Goal: Transaction & Acquisition: Purchase product/service

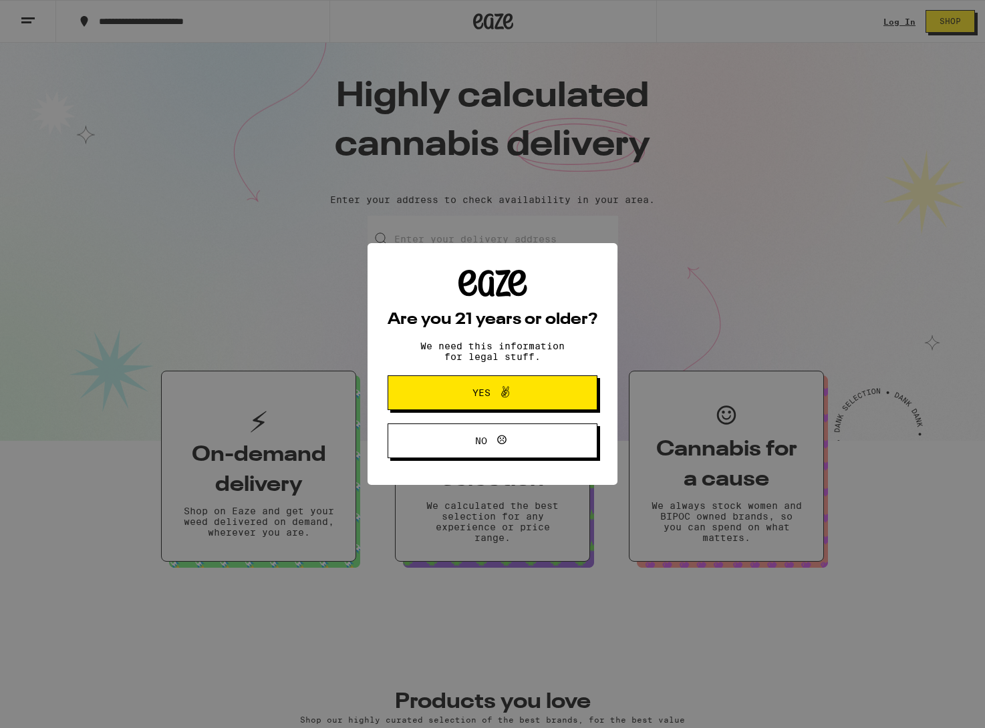
click at [508, 387] on icon at bounding box center [505, 392] width 16 height 16
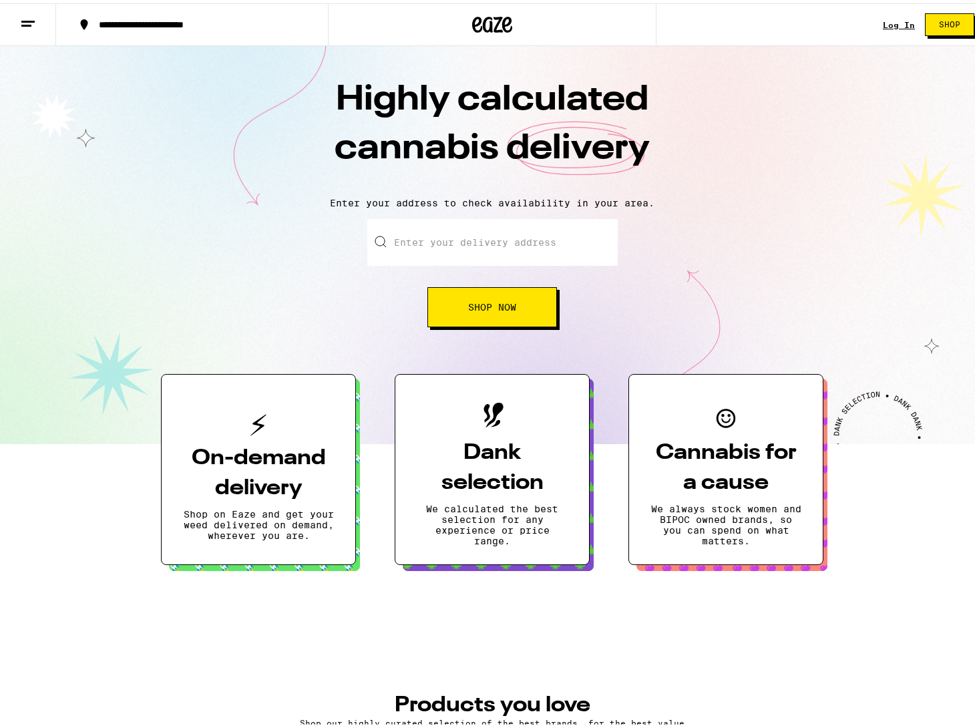
click at [440, 230] on input "Enter your delivery address" at bounding box center [492, 239] width 251 height 47
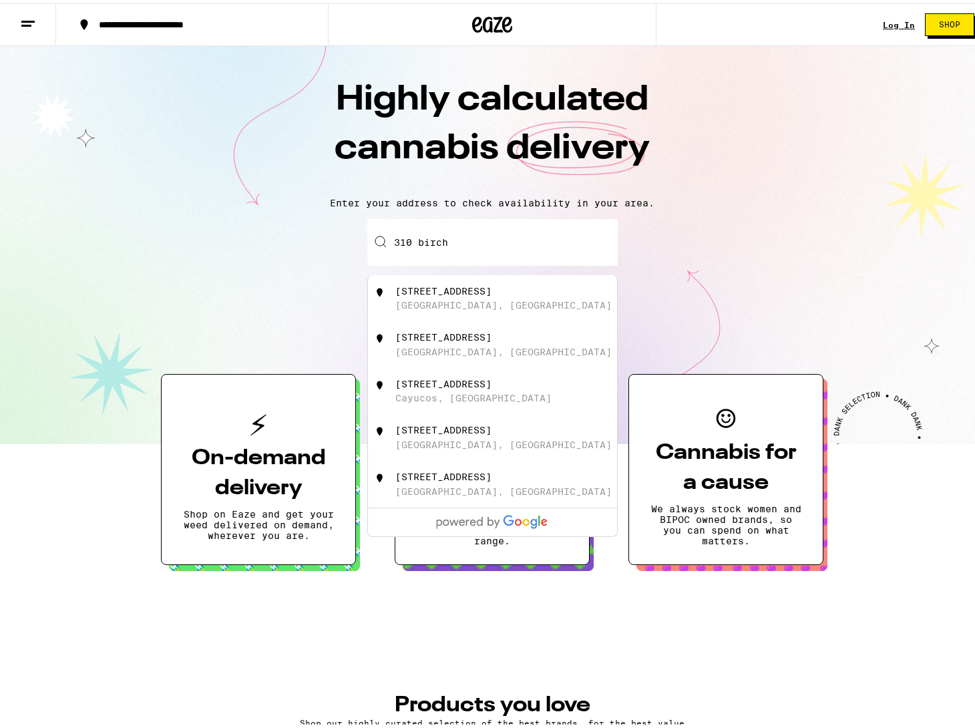
click at [525, 283] on div "[STREET_ADDRESS]" at bounding box center [514, 295] width 238 height 25
type input "[STREET_ADDRESS]"
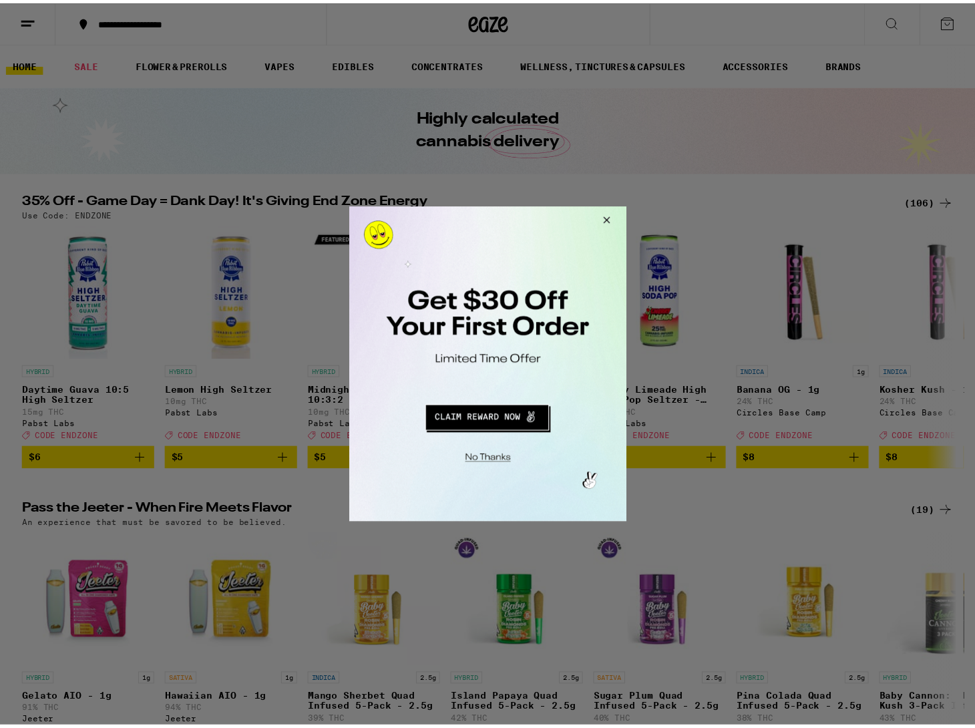
click at [618, 224] on button "Close Modal" at bounding box center [607, 222] width 36 height 32
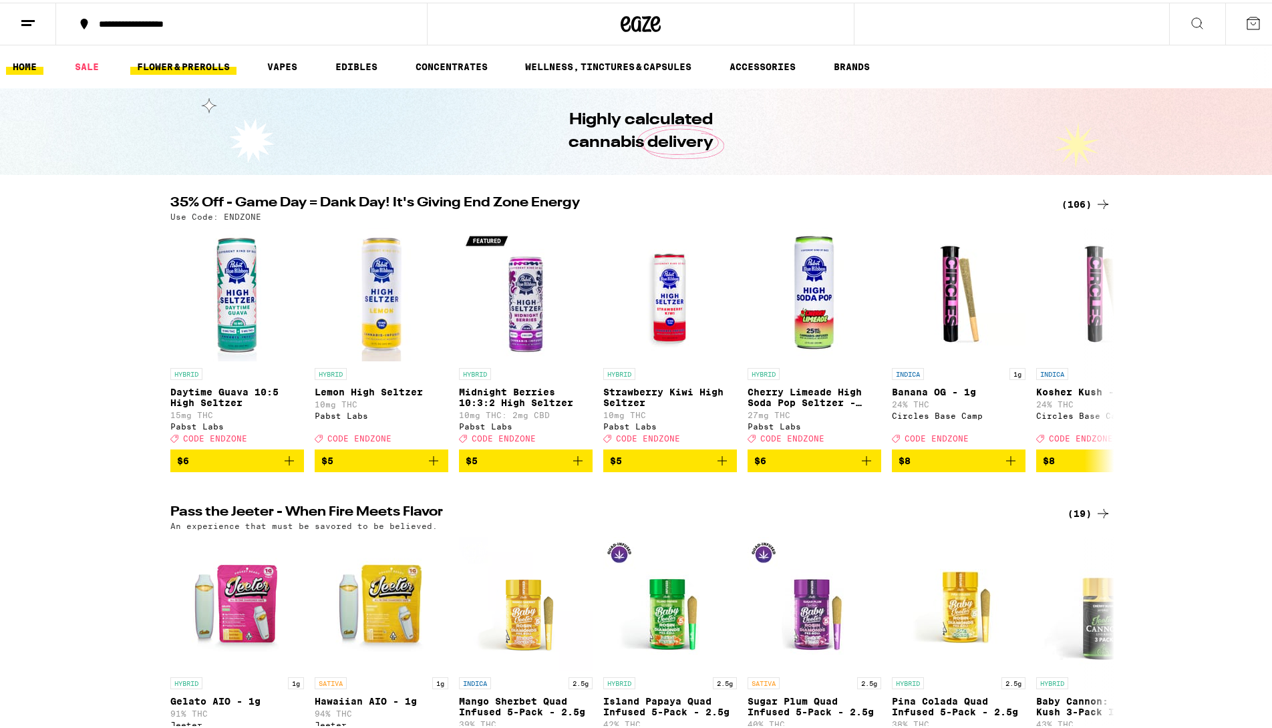
click at [164, 57] on link "FLOWER & PREROLLS" at bounding box center [183, 64] width 106 height 16
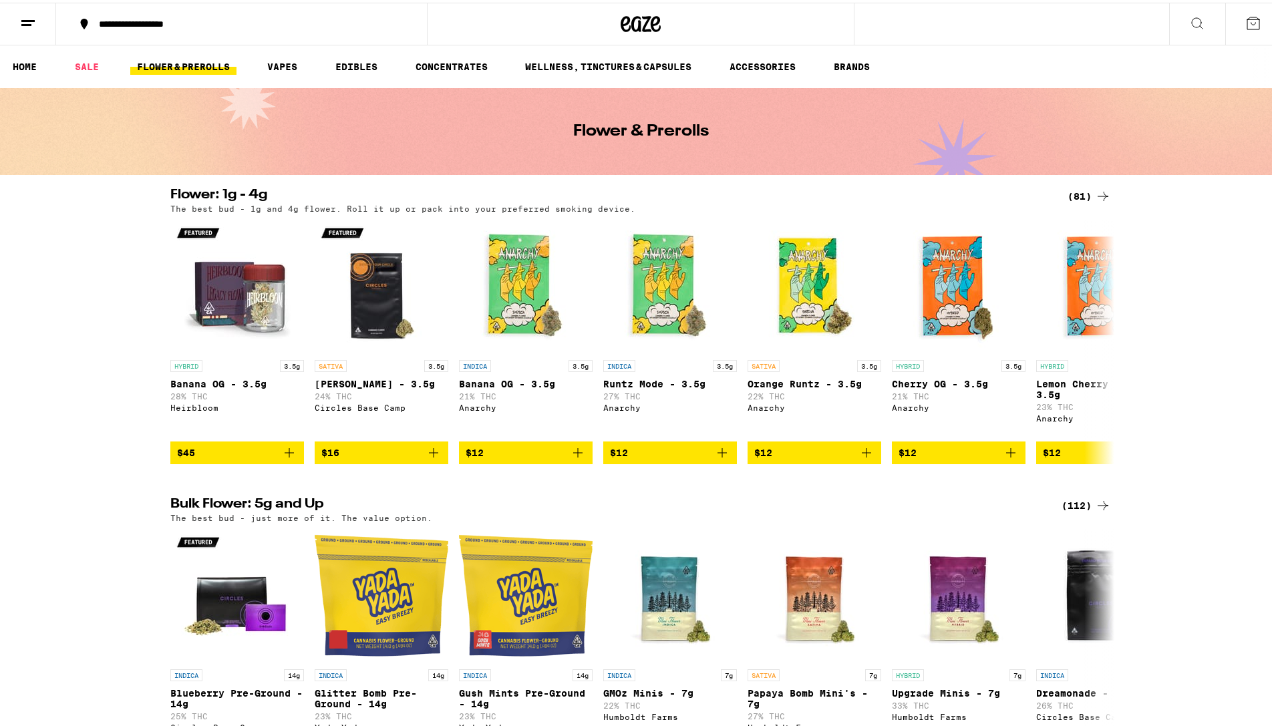
scroll to position [255, 0]
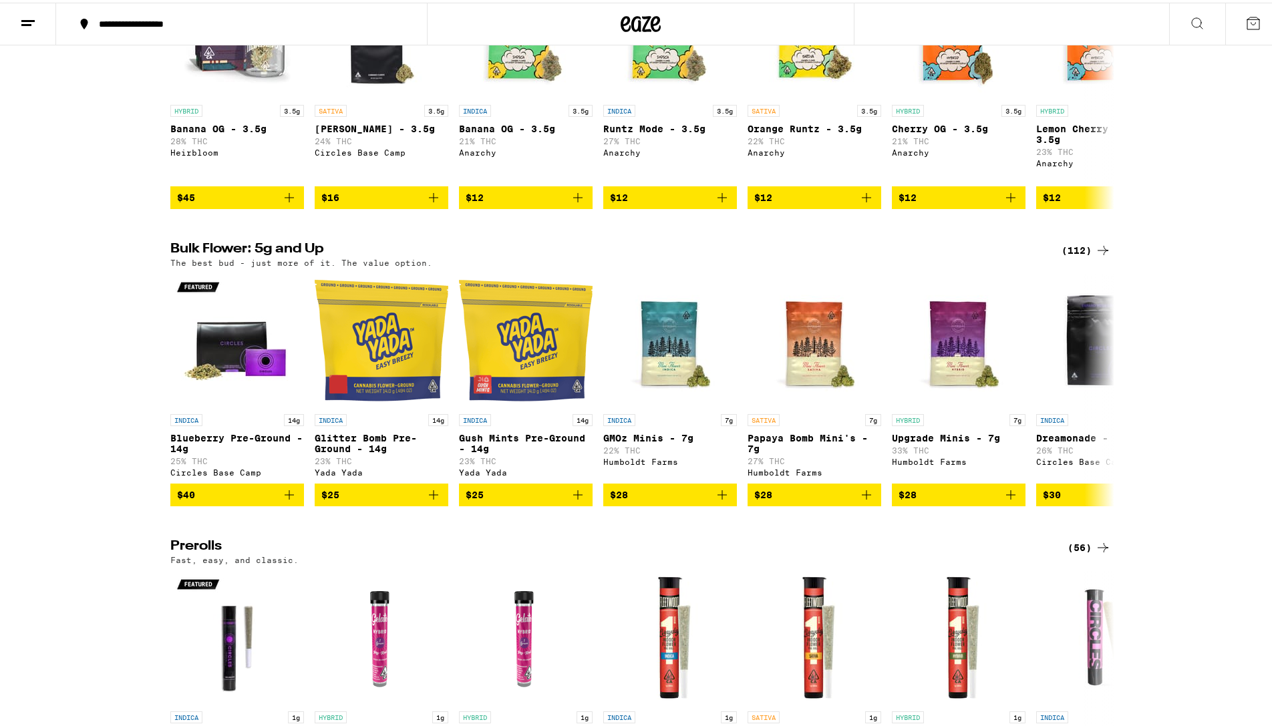
click at [975, 256] on div "(112)" at bounding box center [1086, 248] width 49 height 16
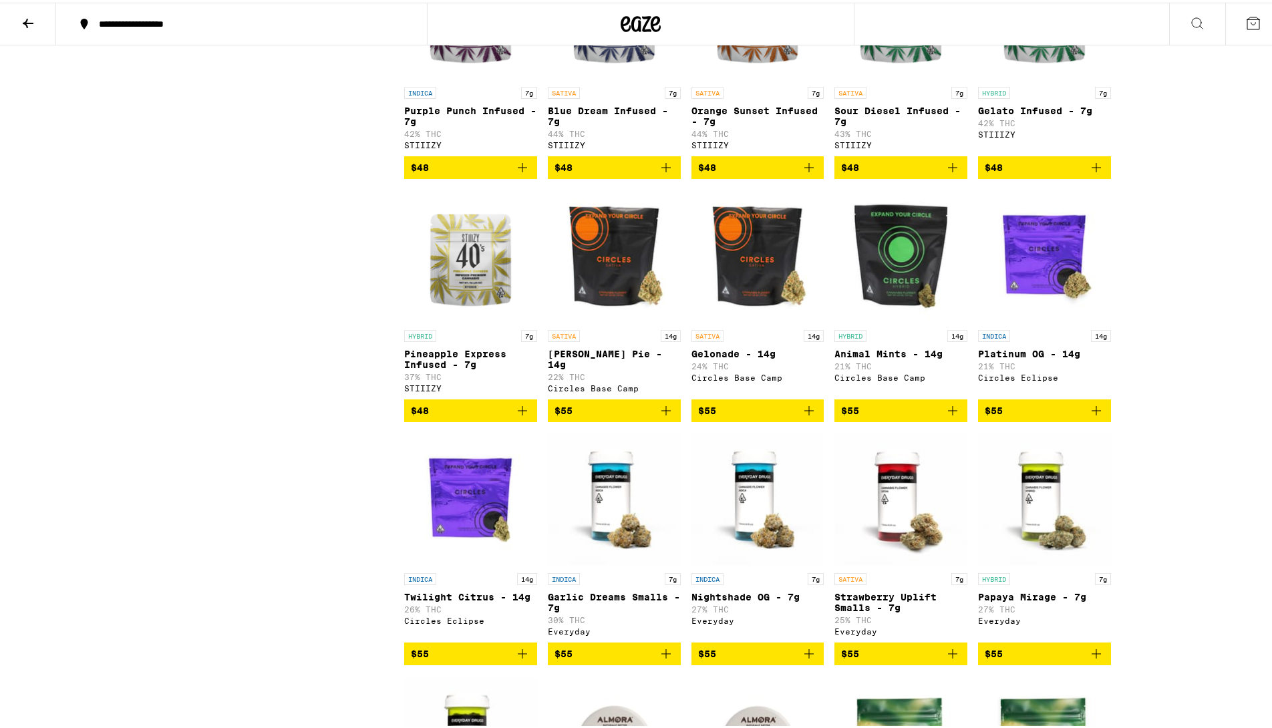
scroll to position [1982, 0]
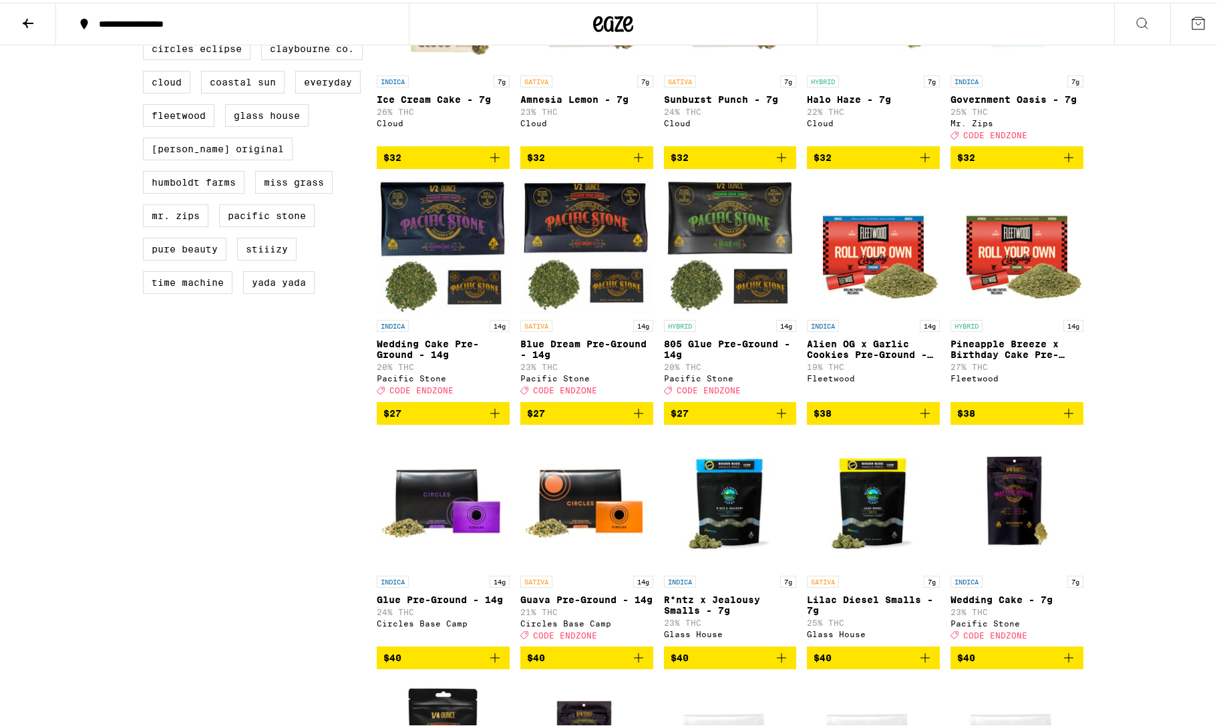
scroll to position [107, 0]
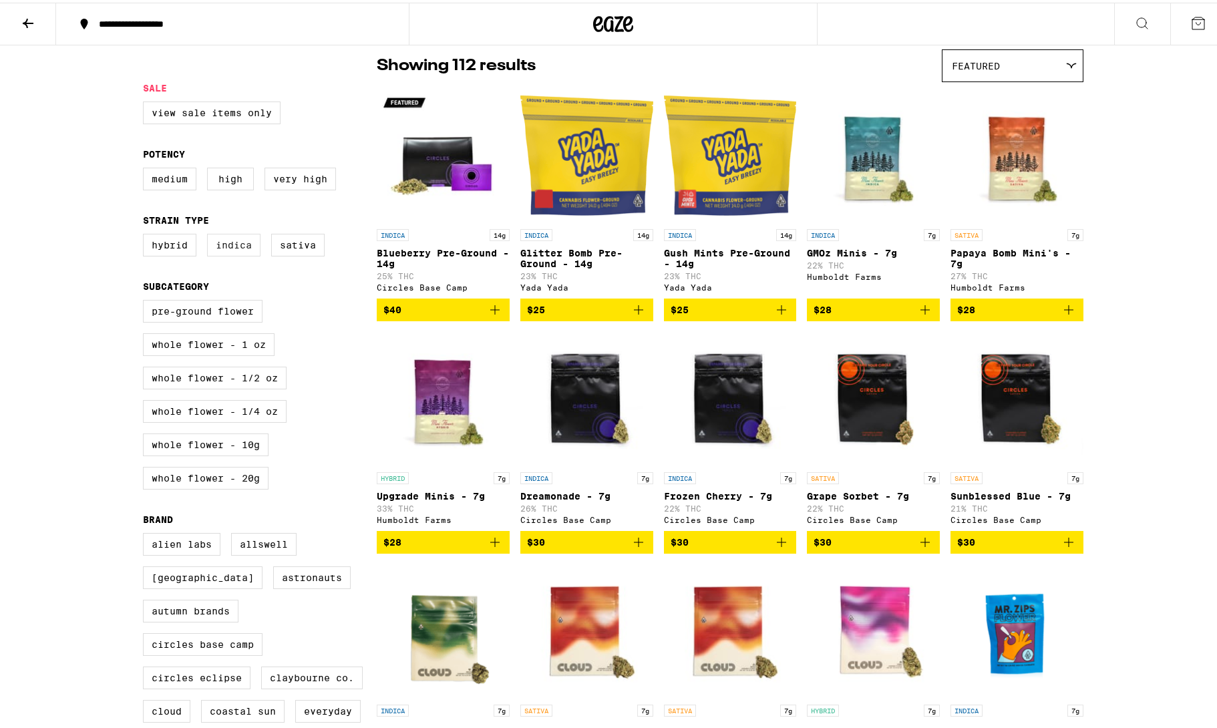
click at [213, 245] on label "Indica" at bounding box center [233, 242] width 53 height 23
click at [146, 234] on input "Indica" at bounding box center [146, 233] width 1 height 1
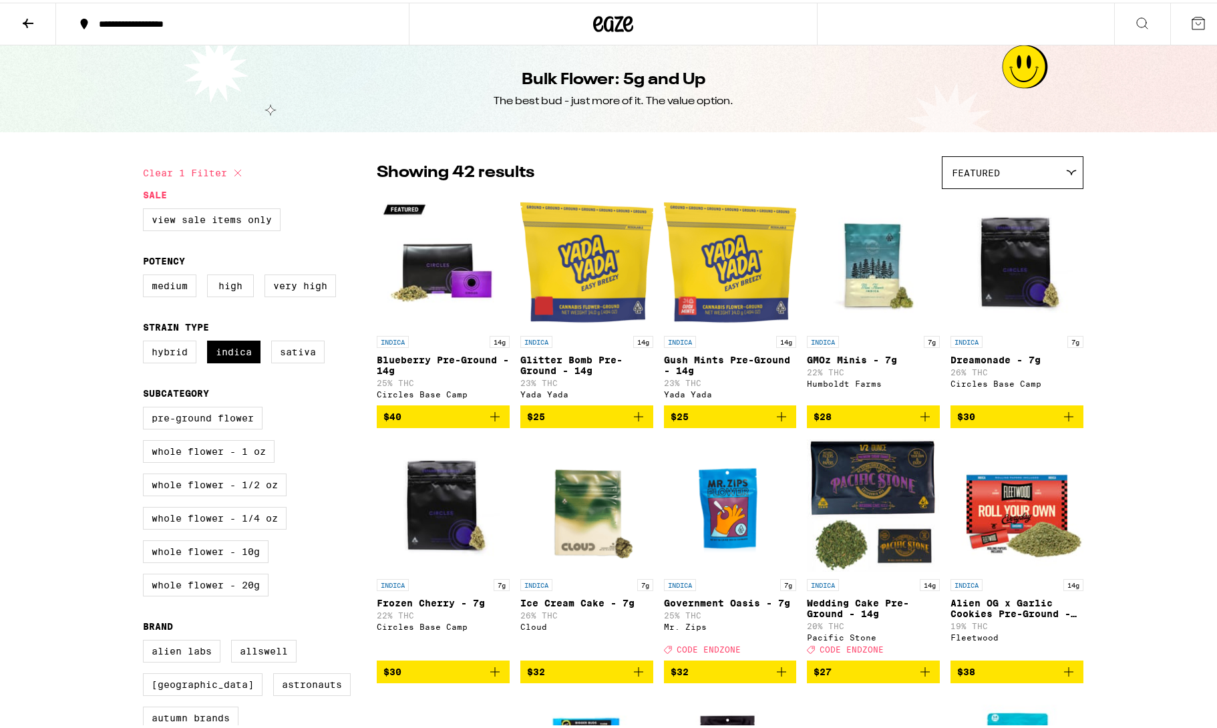
click at [975, 180] on div "Featured" at bounding box center [1013, 169] width 140 height 31
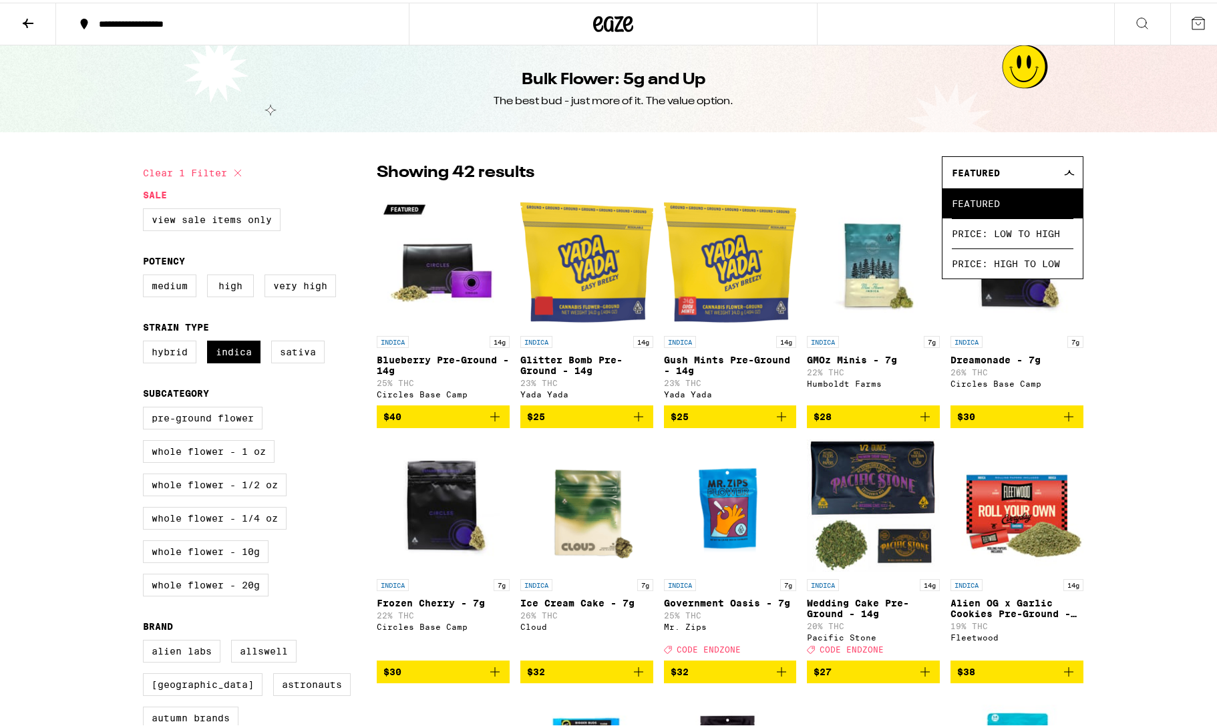
click at [975, 180] on div "Featured" at bounding box center [1013, 169] width 140 height 31
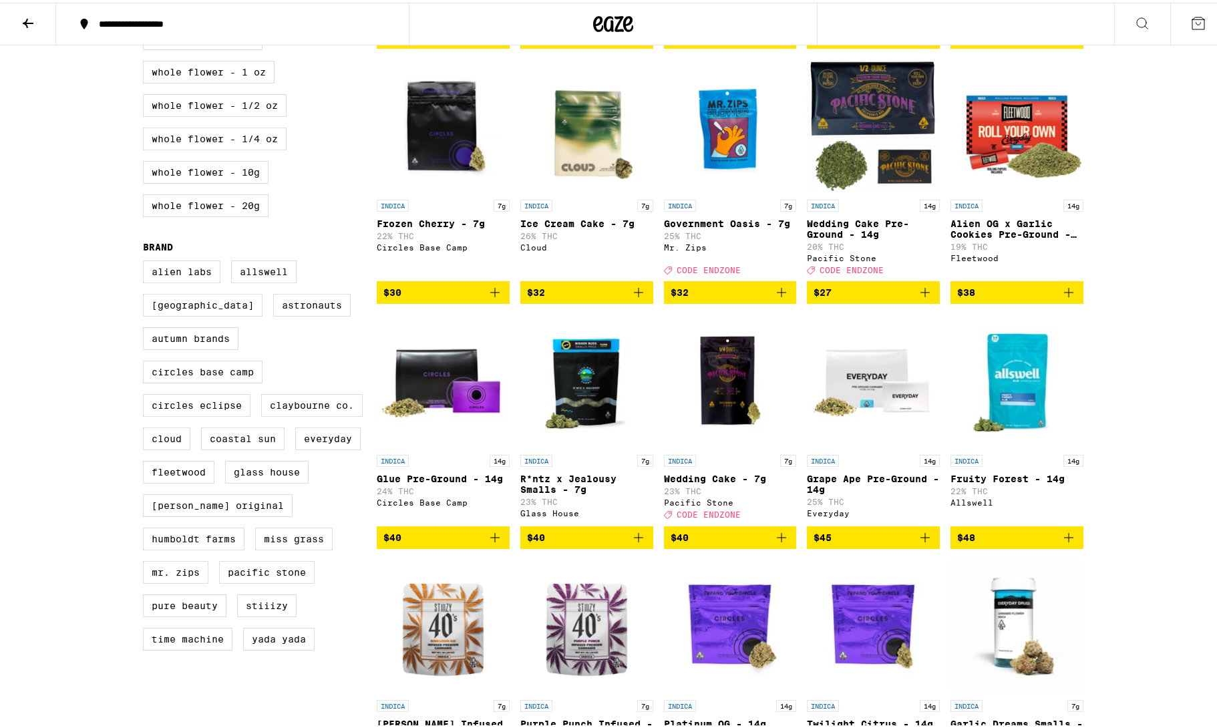
scroll to position [7, 0]
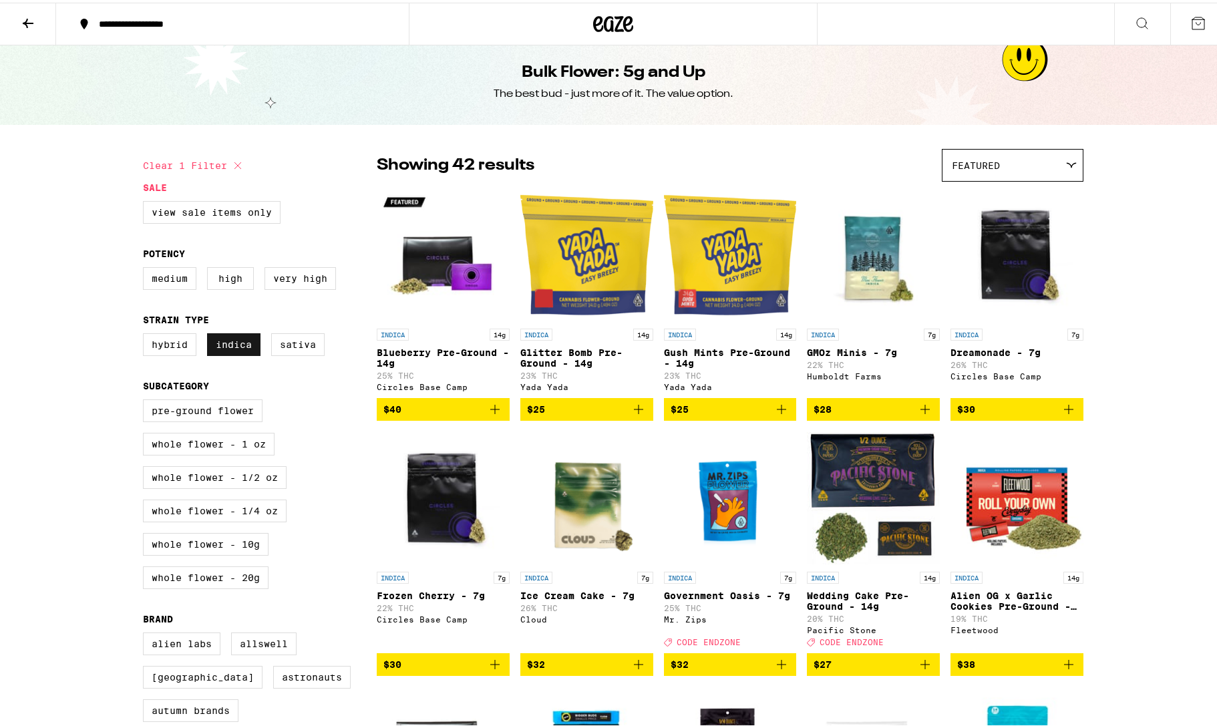
click at [219, 353] on label "Indica" at bounding box center [233, 342] width 53 height 23
click at [146, 333] on input "Indica" at bounding box center [146, 333] width 1 height 1
checkbox input "false"
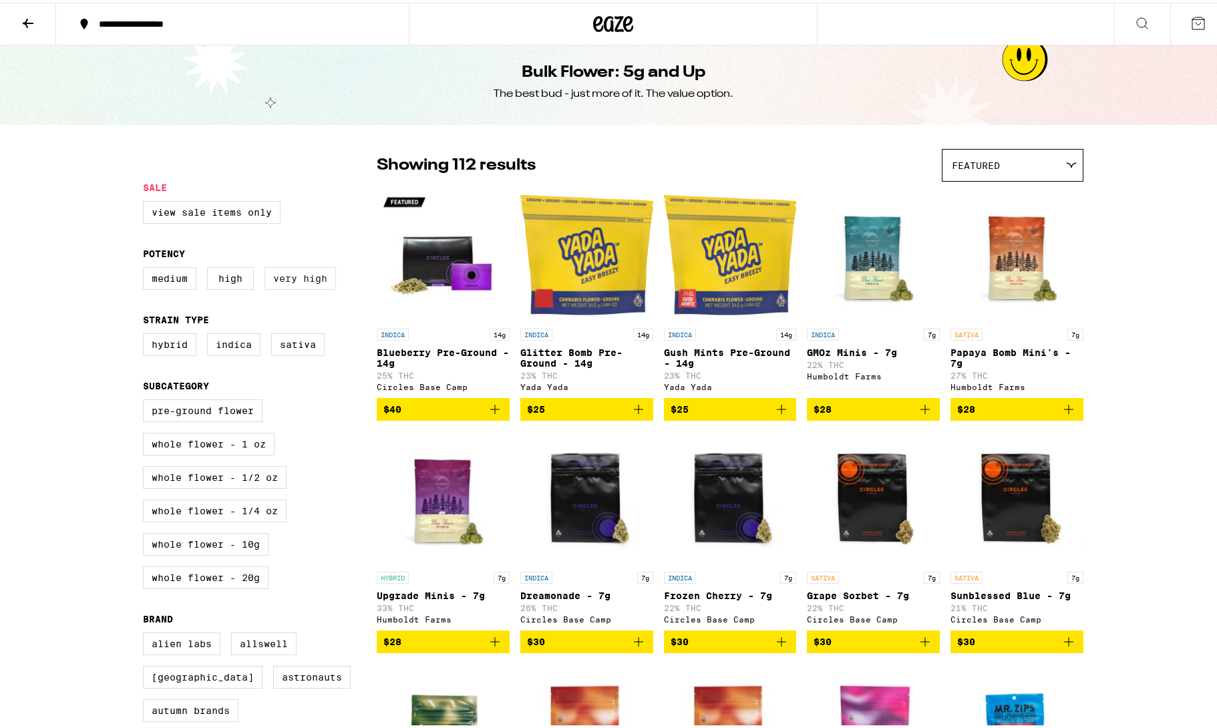
click at [323, 286] on label "Very High" at bounding box center [300, 276] width 71 height 23
click at [146, 267] on input "Very High" at bounding box center [146, 267] width 1 height 1
checkbox input "true"
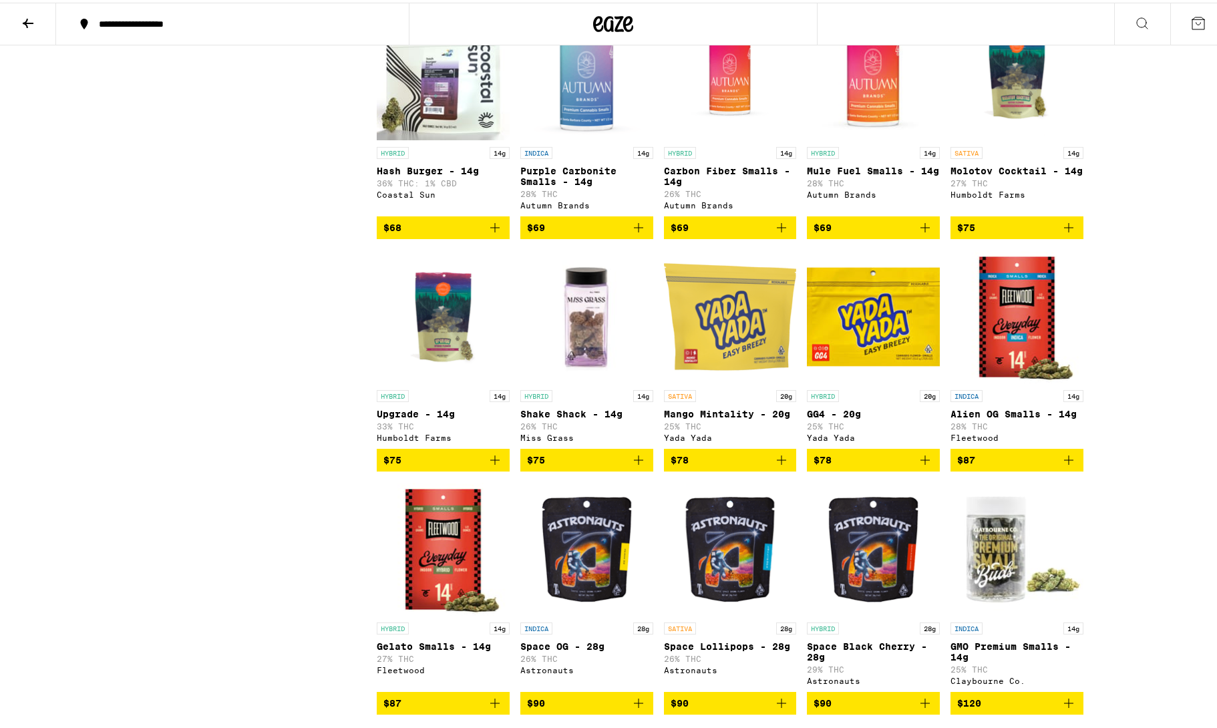
scroll to position [1376, 0]
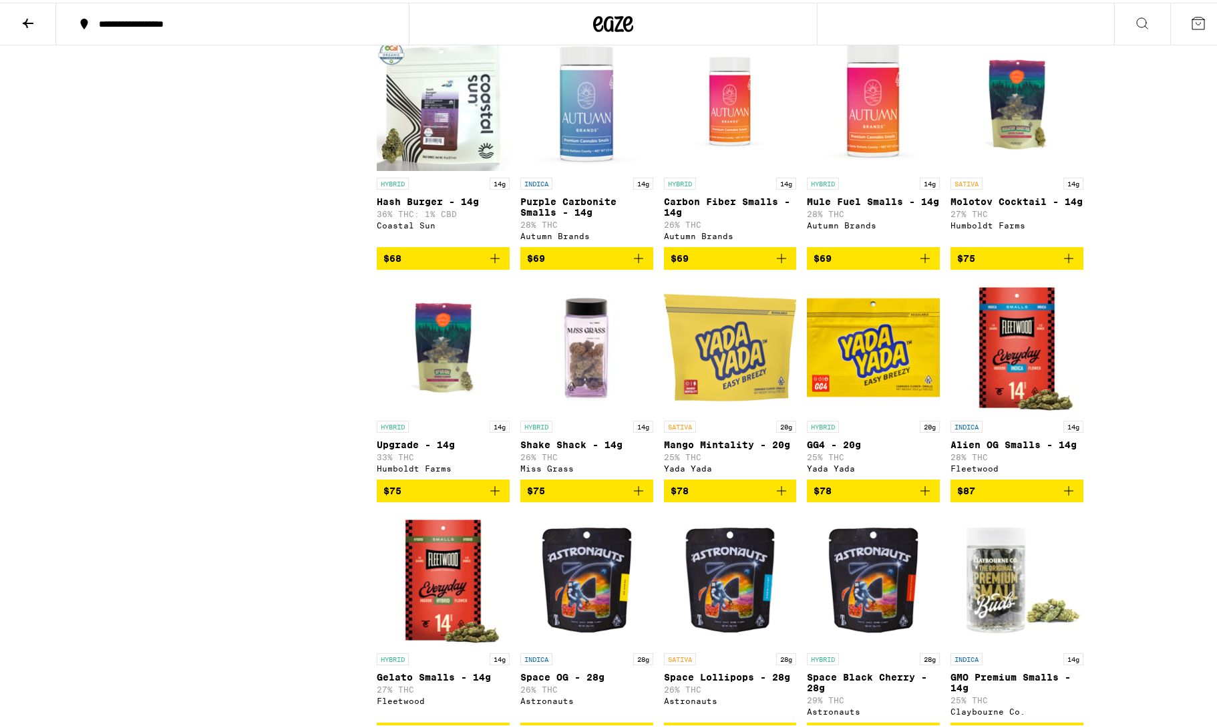
click at [192, 236] on div "Clear 1 filter Sale View Sale Items Only Potency Medium High Very High Strain T…" at bounding box center [260, 257] width 234 height 2959
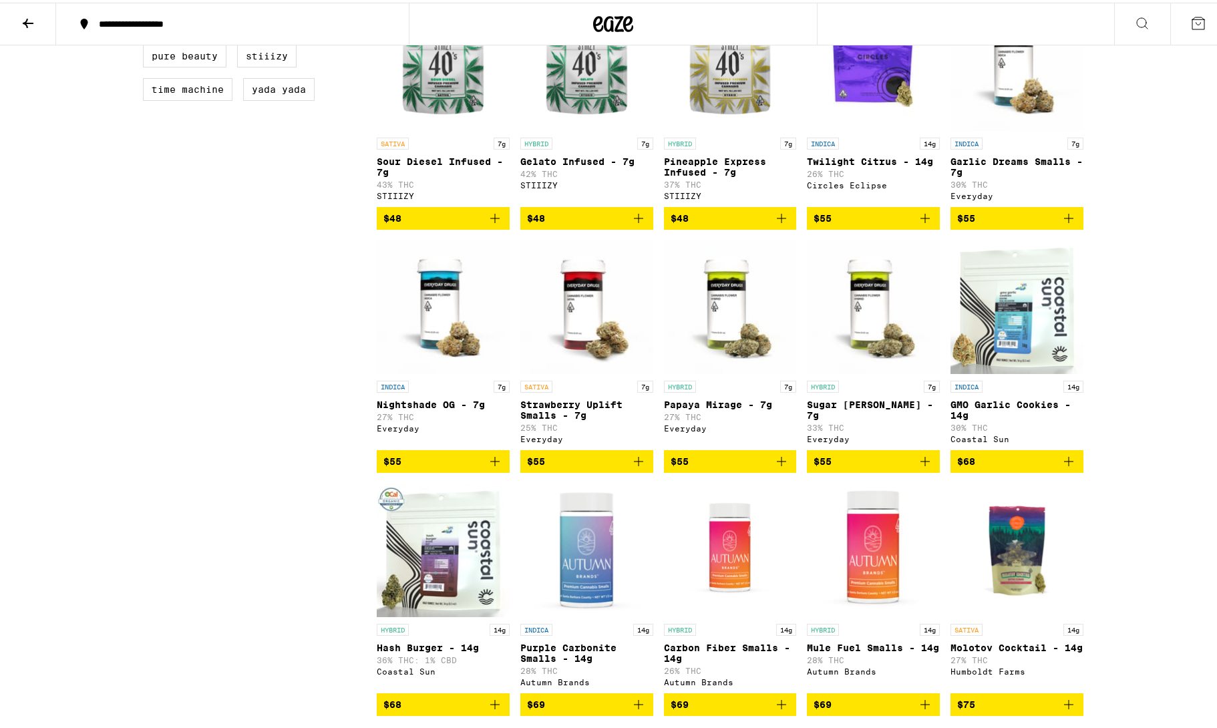
scroll to position [998, 0]
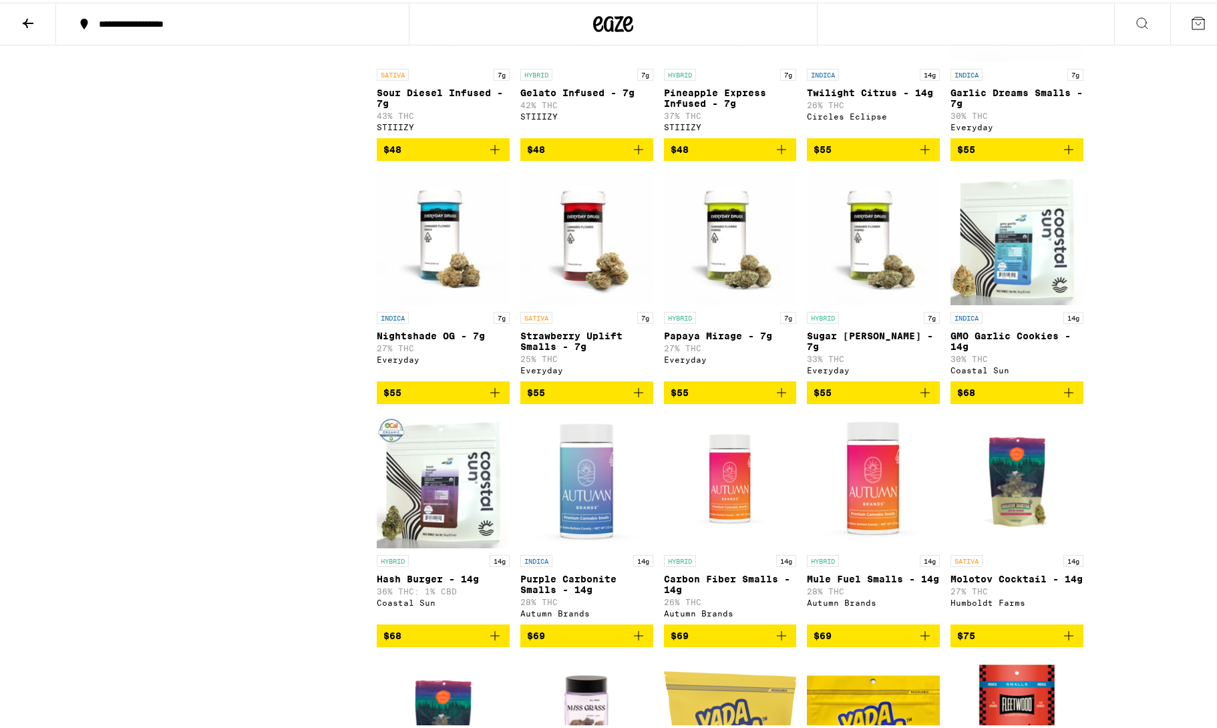
click at [284, 307] on div "Clear 1 filter Sale View Sale Items Only Potency Medium High Very High Strain T…" at bounding box center [260, 635] width 234 height 2959
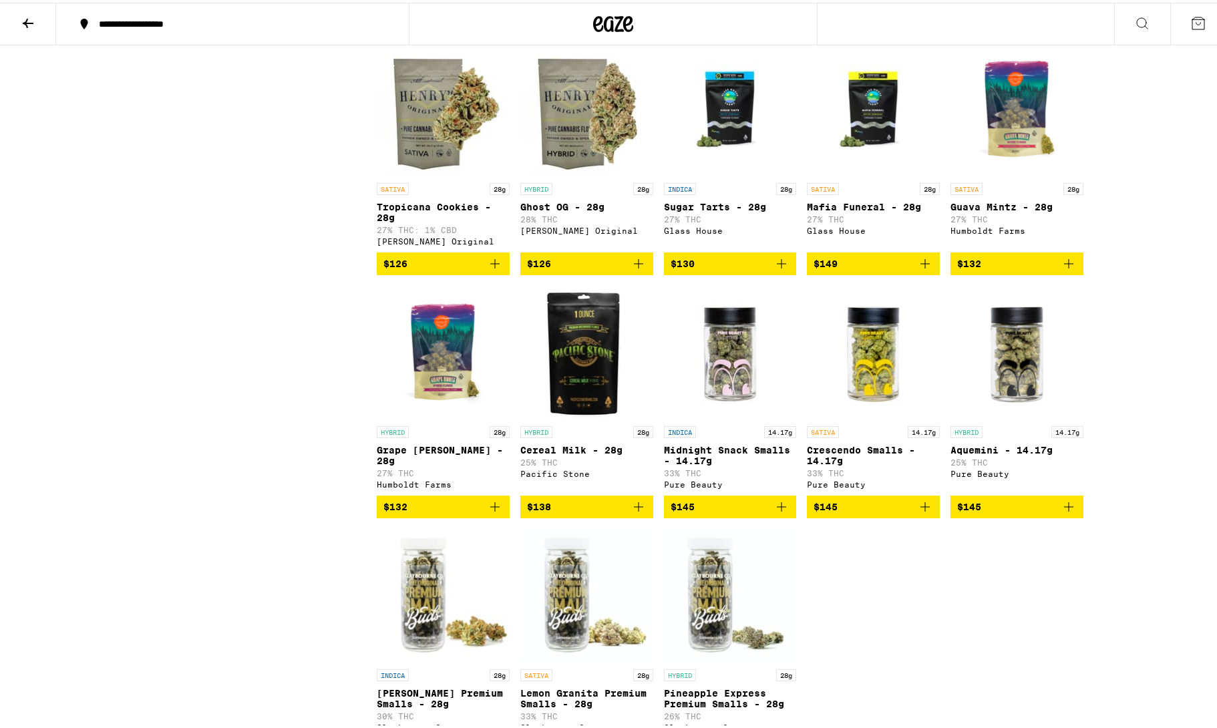
scroll to position [2353, 0]
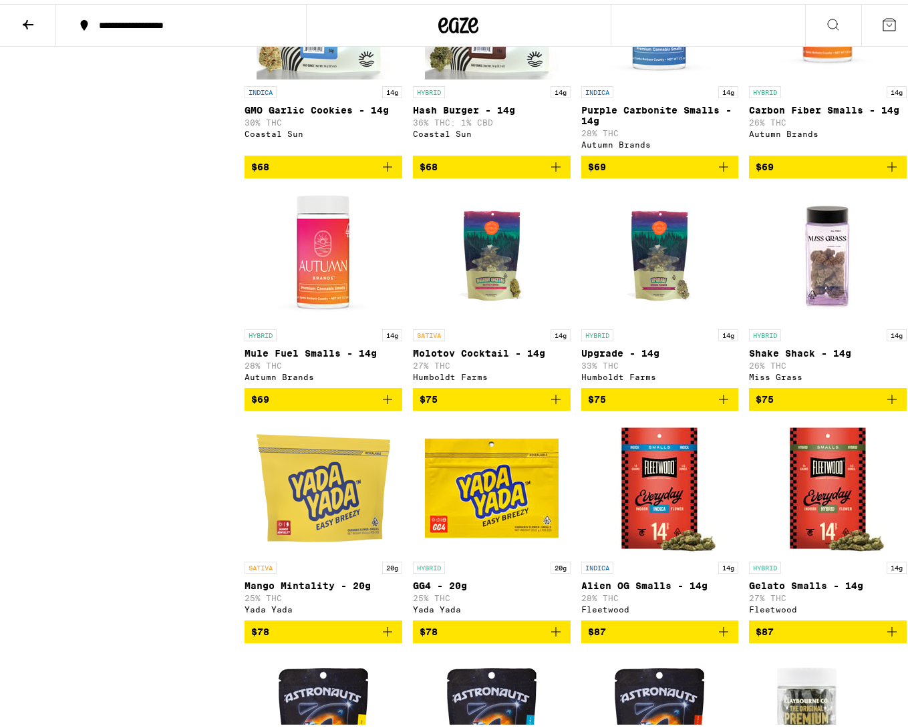
scroll to position [1707, 0]
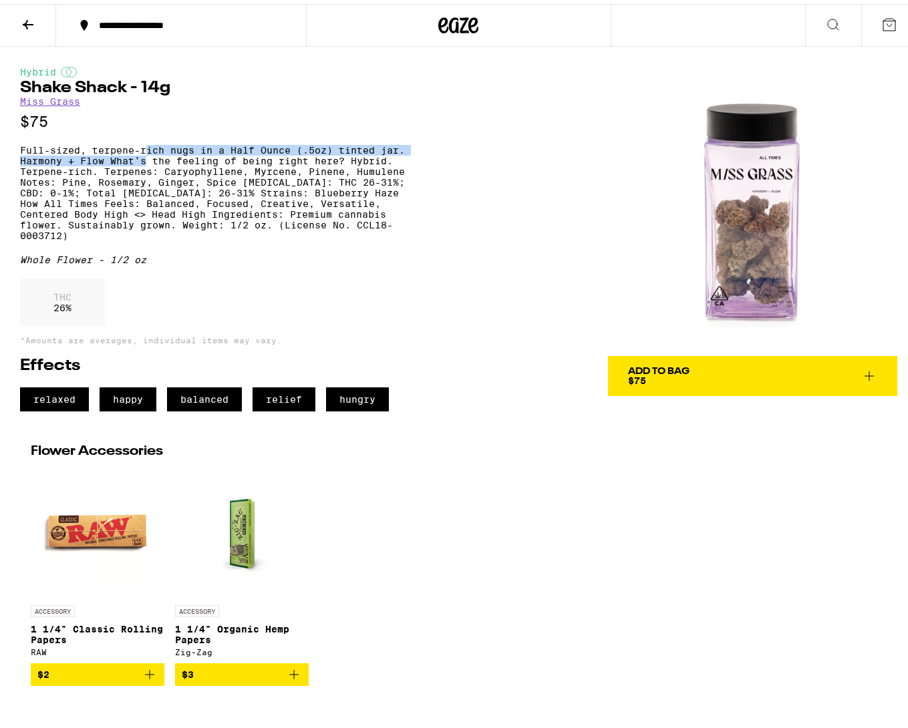
drag, startPoint x: 150, startPoint y: 156, endPoint x: 146, endPoint y: 168, distance: 12.0
click at [146, 168] on p "Full-sized, terpene-rich nugs in a Half Ounce (.5oz) tinted jar. Harmony + Flow…" at bounding box center [217, 189] width 395 height 96
click at [132, 168] on p "Full-sized, terpene-rich nugs in a Half Ounce (.5oz) tinted jar. Harmony + Flow…" at bounding box center [217, 189] width 395 height 96
drag, startPoint x: 108, startPoint y: 161, endPoint x: 257, endPoint y: 160, distance: 148.3
click at [247, 160] on p "Full-sized, terpene-rich nugs in a Half Ounce (.5oz) tinted jar. Harmony + Flow…" at bounding box center [217, 189] width 395 height 96
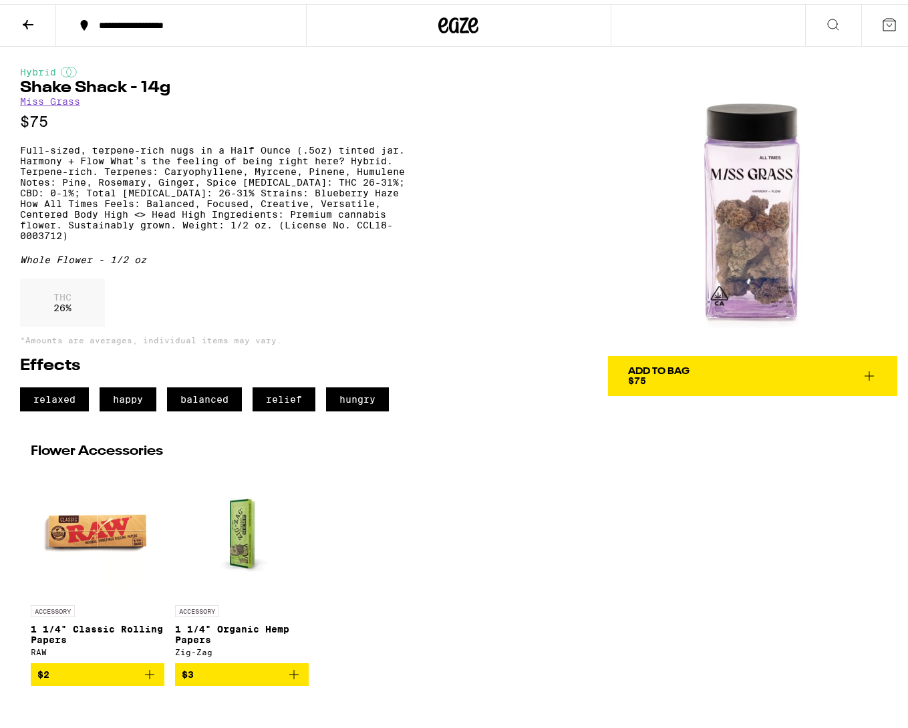
click at [257, 160] on p "Full-sized, terpene-rich nugs in a Half Ounce (.5oz) tinted jar. Harmony + Flow…" at bounding box center [217, 189] width 395 height 96
drag, startPoint x: 96, startPoint y: 180, endPoint x: 179, endPoint y: 188, distance: 83.2
click at [179, 188] on p "Full-sized, terpene-rich nugs in a Half Ounce (.5oz) tinted jar. Harmony + Flow…" at bounding box center [217, 189] width 395 height 96
drag, startPoint x: 176, startPoint y: 188, endPoint x: 147, endPoint y: 188, distance: 29.4
click at [176, 188] on p "Full-sized, terpene-rich nugs in a Half Ounce (.5oz) tinted jar. Harmony + Flow…" at bounding box center [217, 189] width 395 height 96
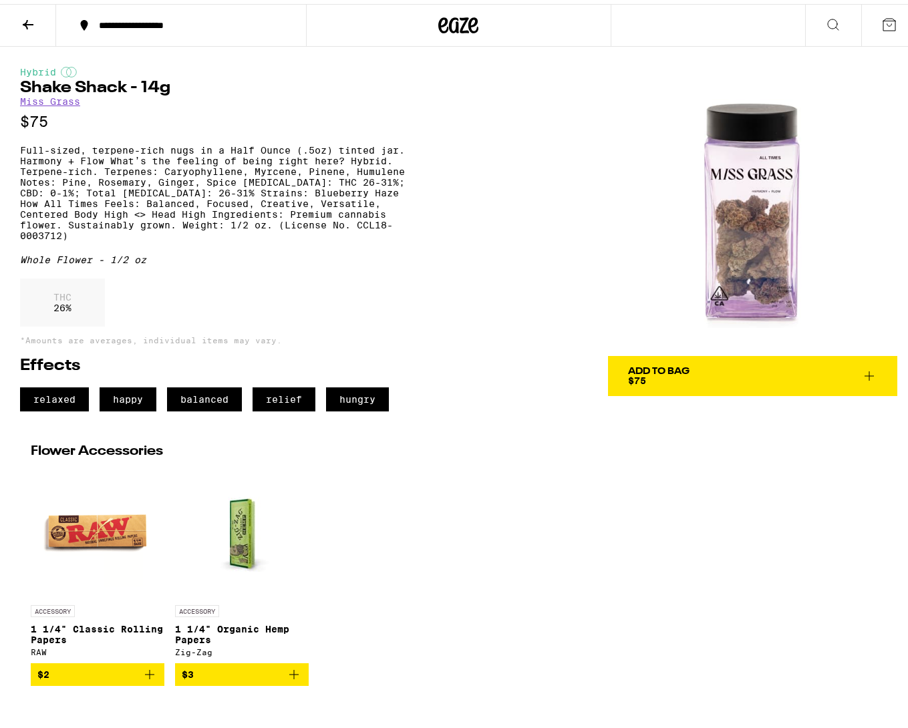
click at [120, 188] on p "Full-sized, terpene-rich nugs in a Half Ounce (.5oz) tinted jar. Harmony + Flow…" at bounding box center [217, 189] width 395 height 96
drag, startPoint x: 117, startPoint y: 189, endPoint x: 337, endPoint y: 190, distance: 219.8
click at [337, 190] on p "Full-sized, terpene-rich nugs in a Half Ounce (.5oz) tinted jar. Harmony + Flow…" at bounding box center [217, 189] width 395 height 96
click at [333, 190] on p "Full-sized, terpene-rich nugs in a Half Ounce (.5oz) tinted jar. Harmony + Flow…" at bounding box center [217, 189] width 395 height 96
click at [287, 190] on p "Full-sized, terpene-rich nugs in a Half Ounce (.5oz) tinted jar. Harmony + Flow…" at bounding box center [217, 189] width 395 height 96
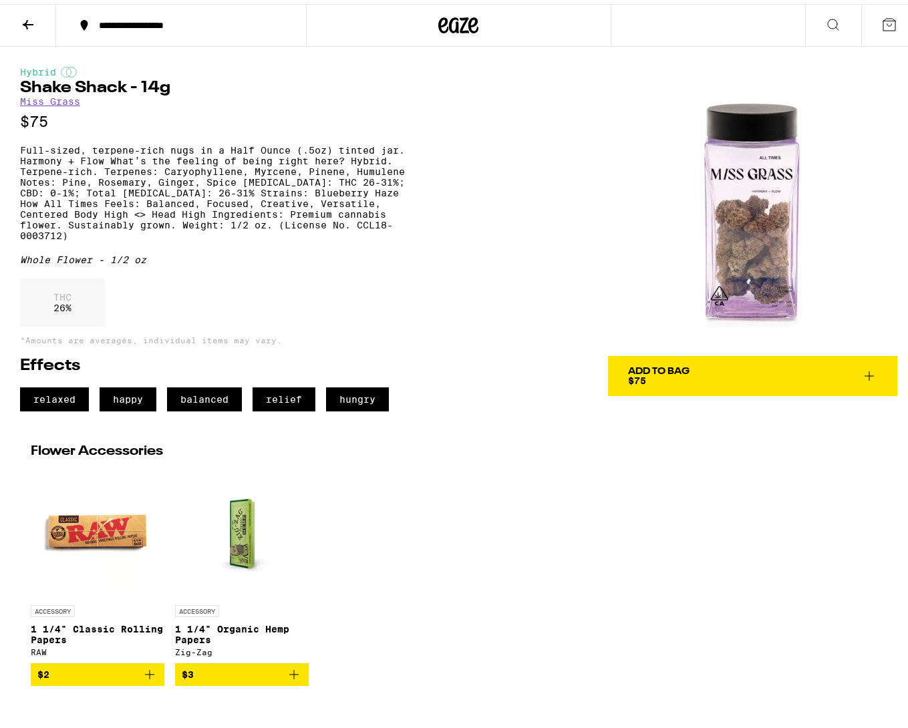
click at [676, 359] on button "Add To Bag $75" at bounding box center [752, 372] width 289 height 40
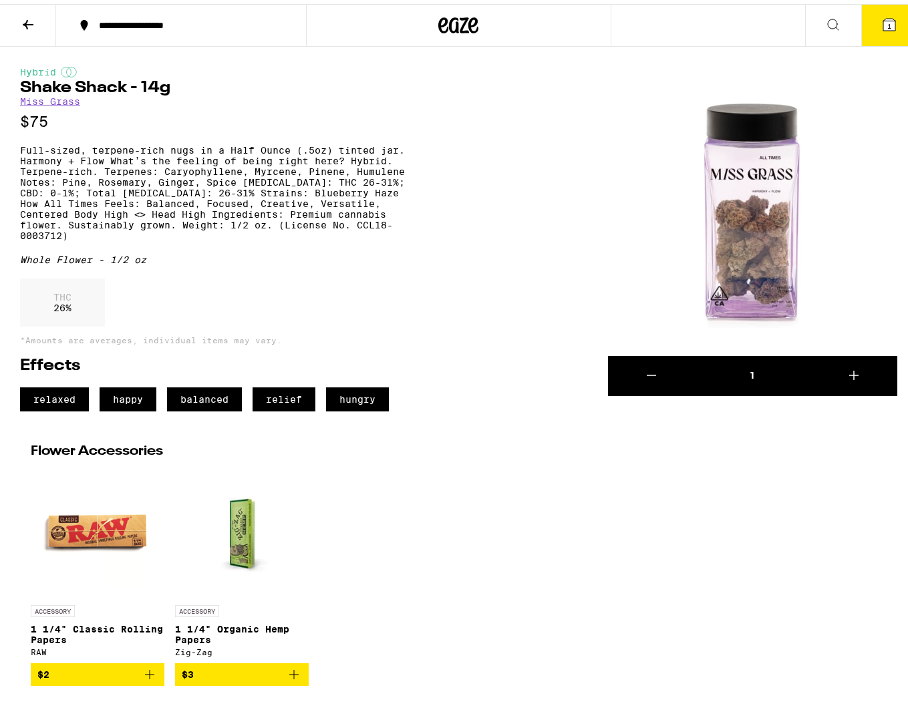
click at [40, 15] on button at bounding box center [28, 22] width 56 height 42
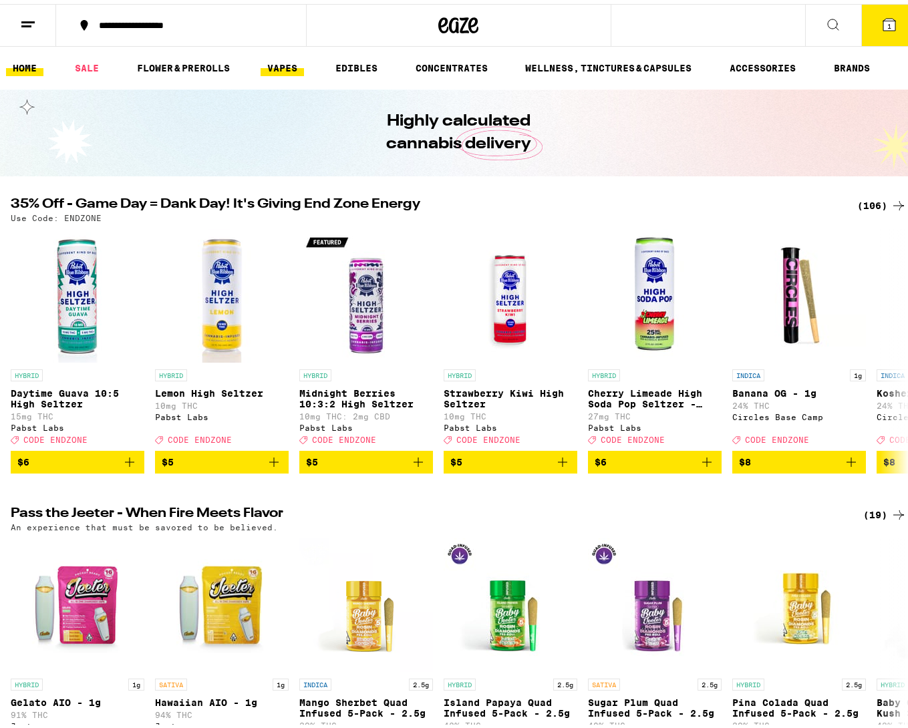
click at [289, 65] on link "VAPES" at bounding box center [282, 64] width 43 height 16
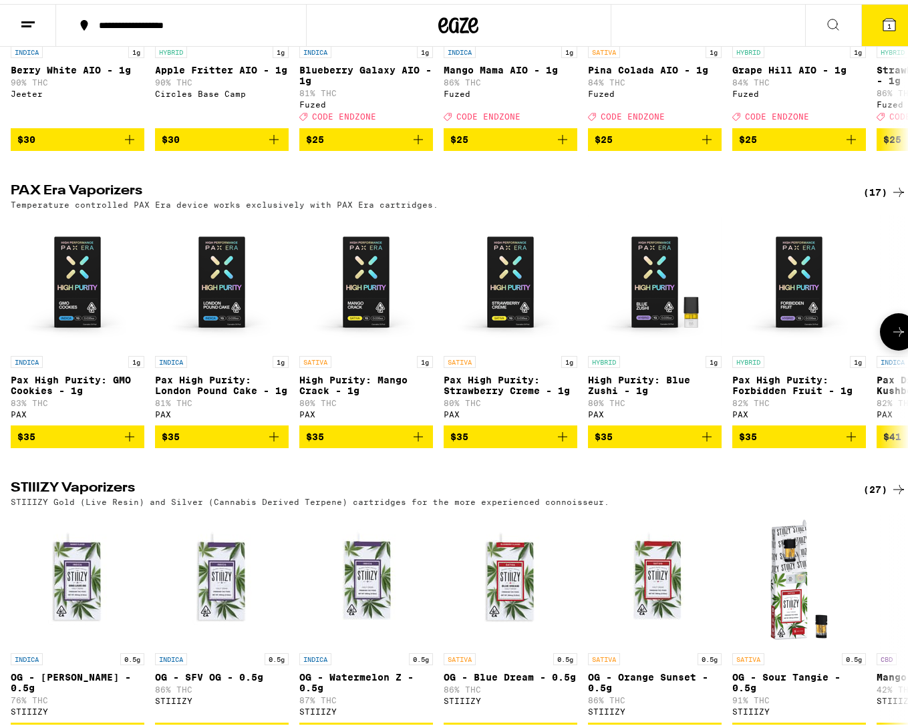
scroll to position [735, 0]
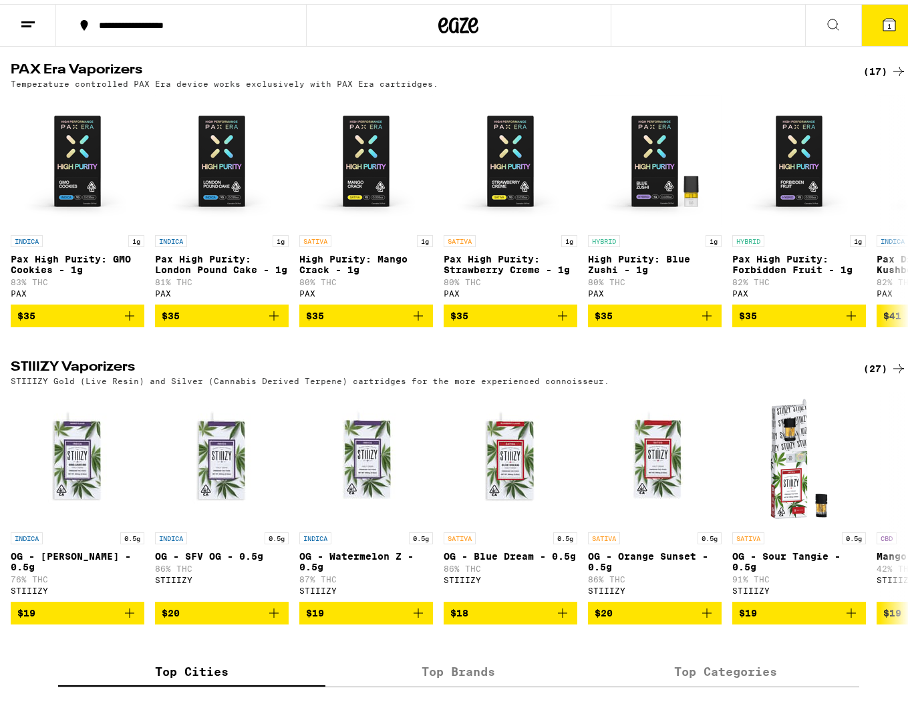
click at [871, 75] on div "(17)" at bounding box center [884, 67] width 43 height 16
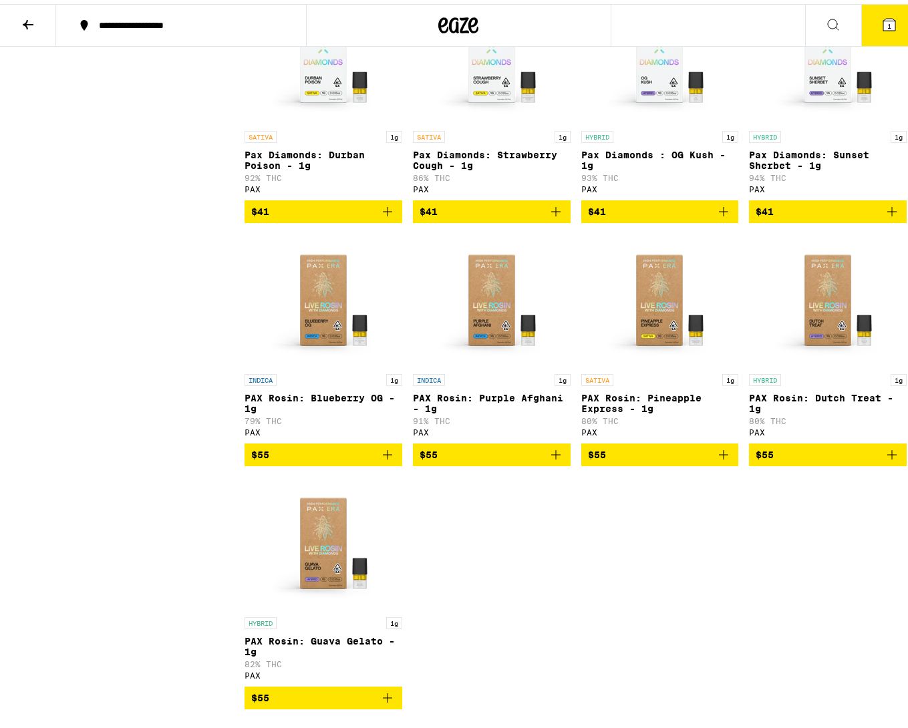
scroll to position [595, 0]
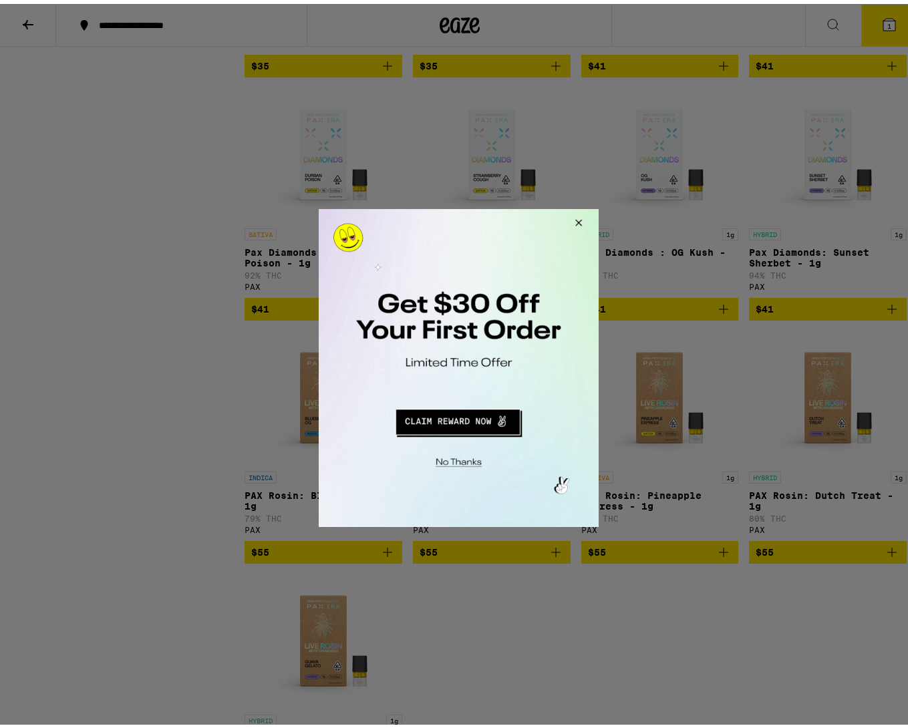
click at [577, 224] on button "Close Modal" at bounding box center [576, 224] width 36 height 32
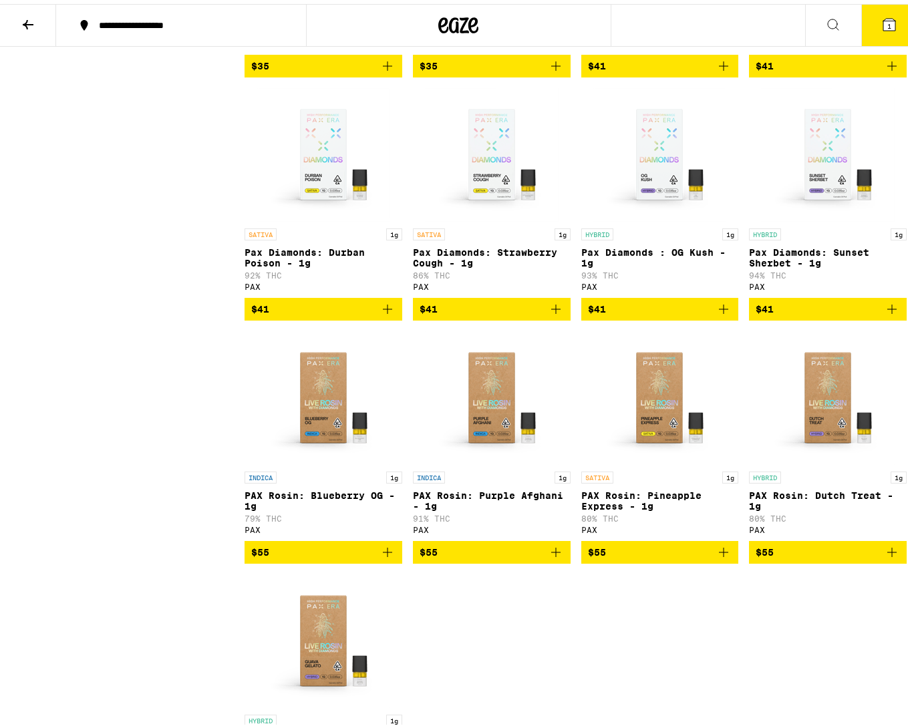
click at [114, 316] on div "Potency High Very High Strain Type Hybrid Indica Sativa" at bounding box center [128, 190] width 234 height 1265
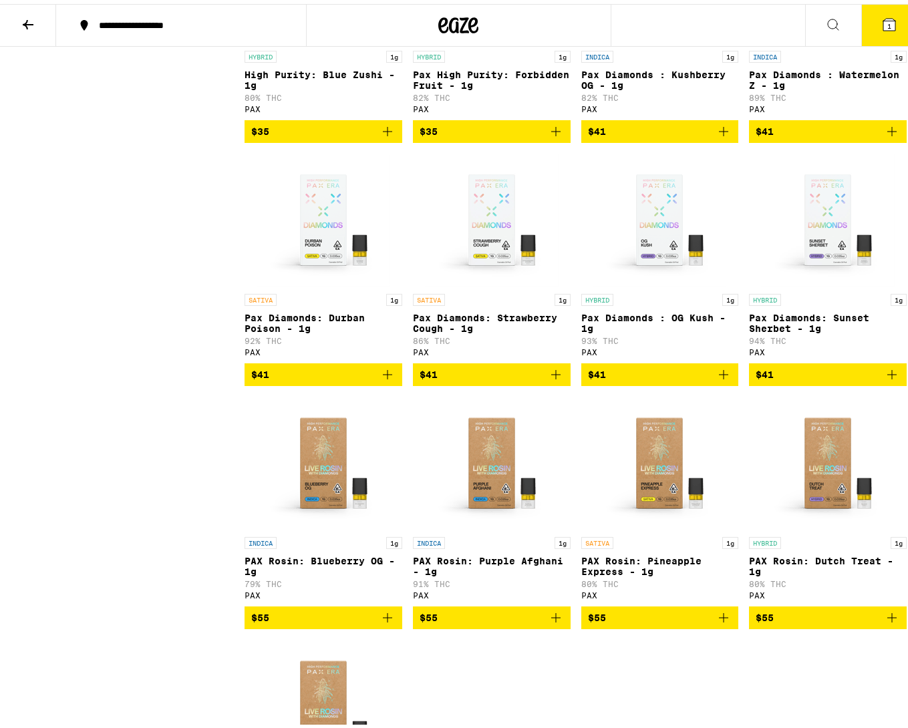
scroll to position [693, 0]
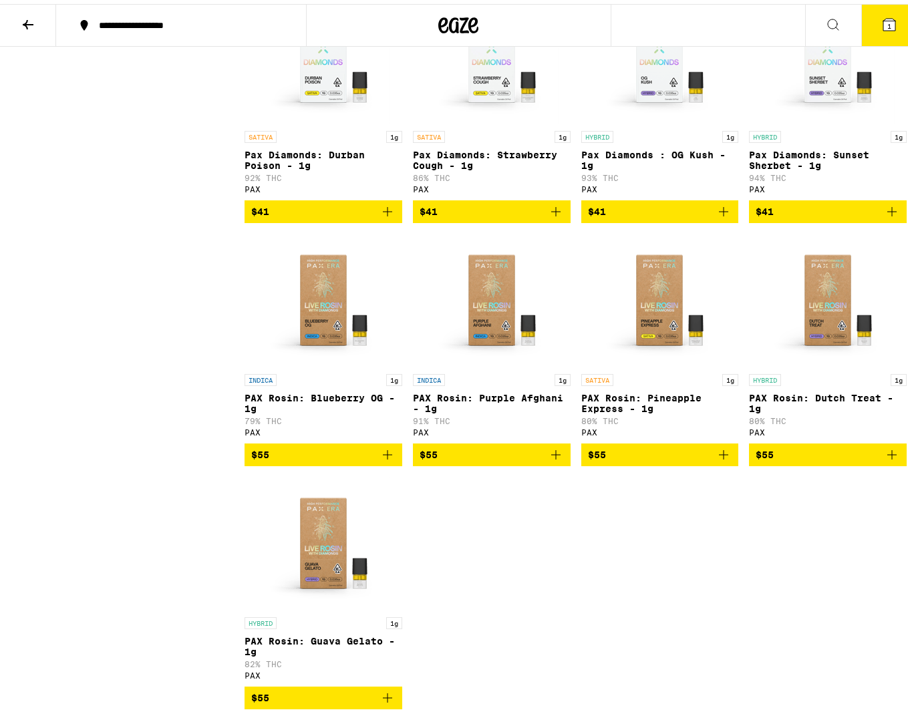
click at [176, 297] on div "Potency High Very High Strain Type Hybrid Indica Sativa" at bounding box center [128, 93] width 234 height 1265
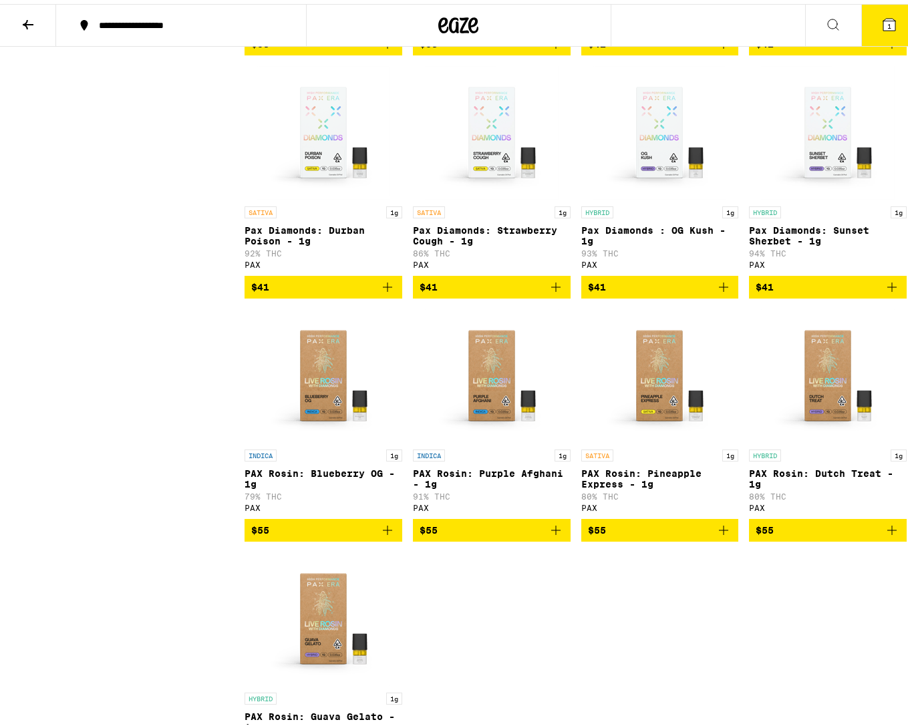
scroll to position [641, 0]
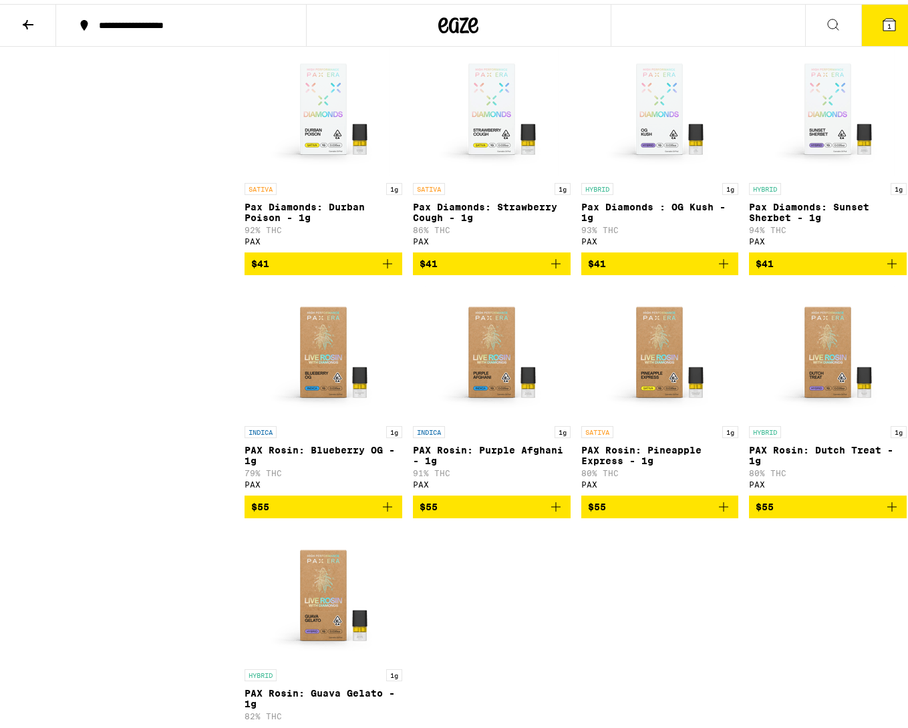
click at [132, 311] on div "Potency High Very High Strain Type Hybrid Indica Sativa" at bounding box center [128, 145] width 234 height 1265
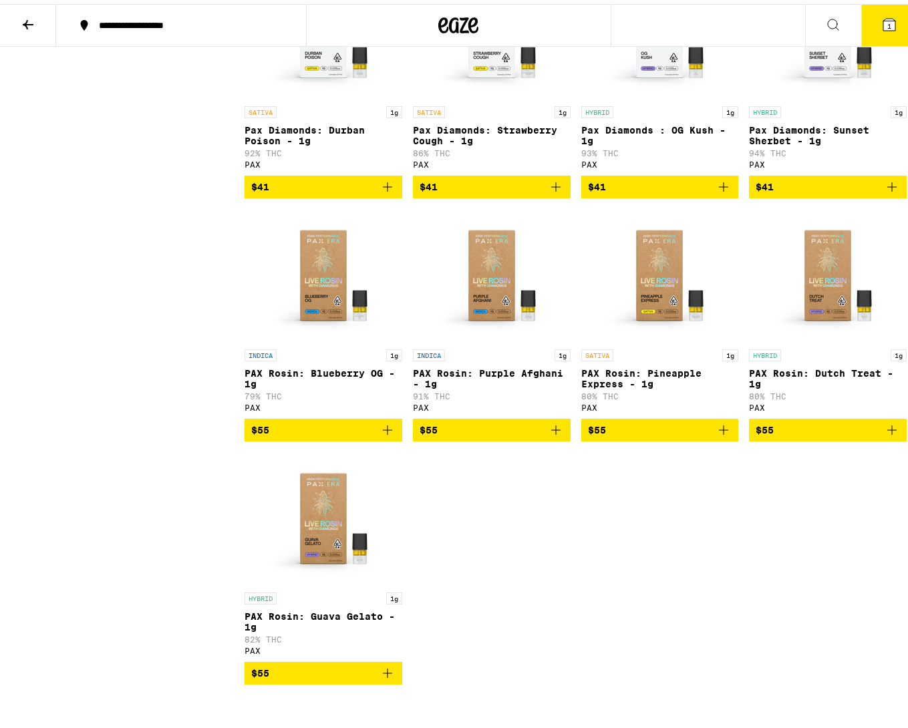
scroll to position [738, 0]
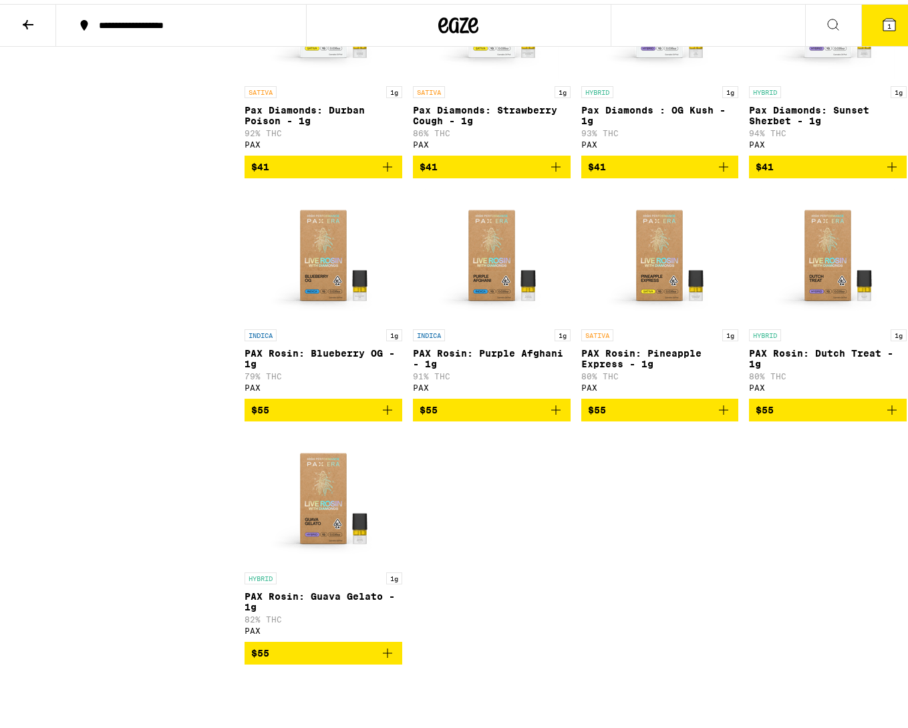
click at [718, 414] on icon "Add to bag" at bounding box center [723, 406] width 16 height 16
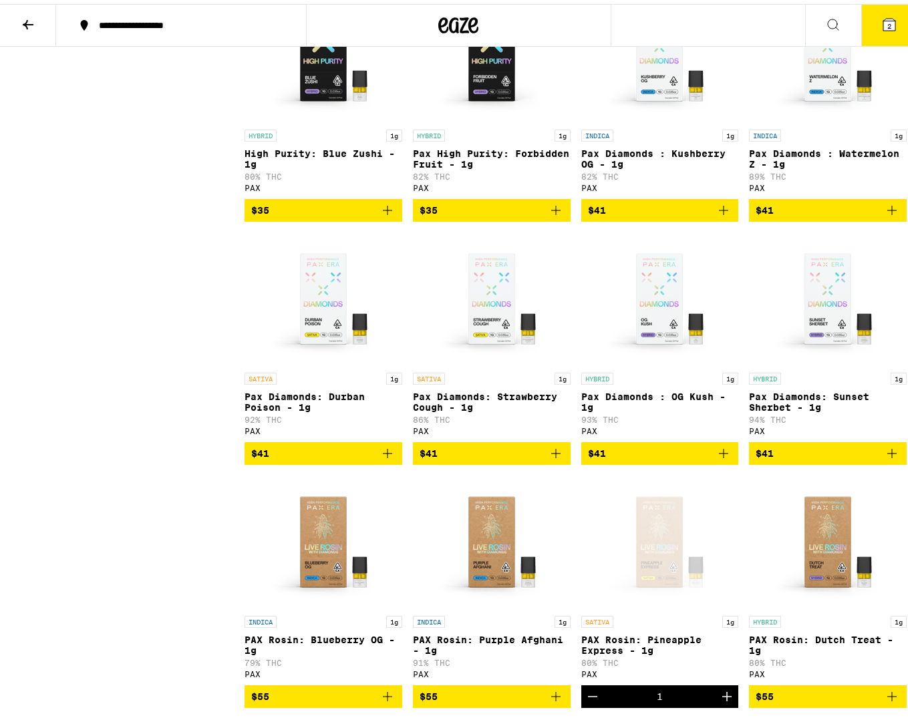
scroll to position [0, 0]
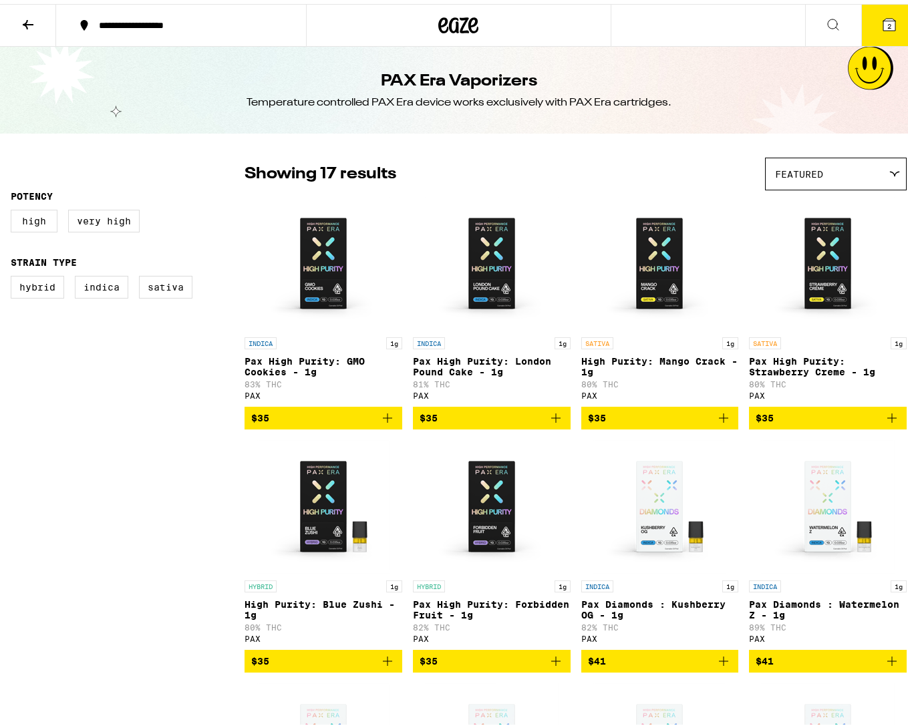
click at [31, 27] on icon at bounding box center [28, 21] width 16 height 16
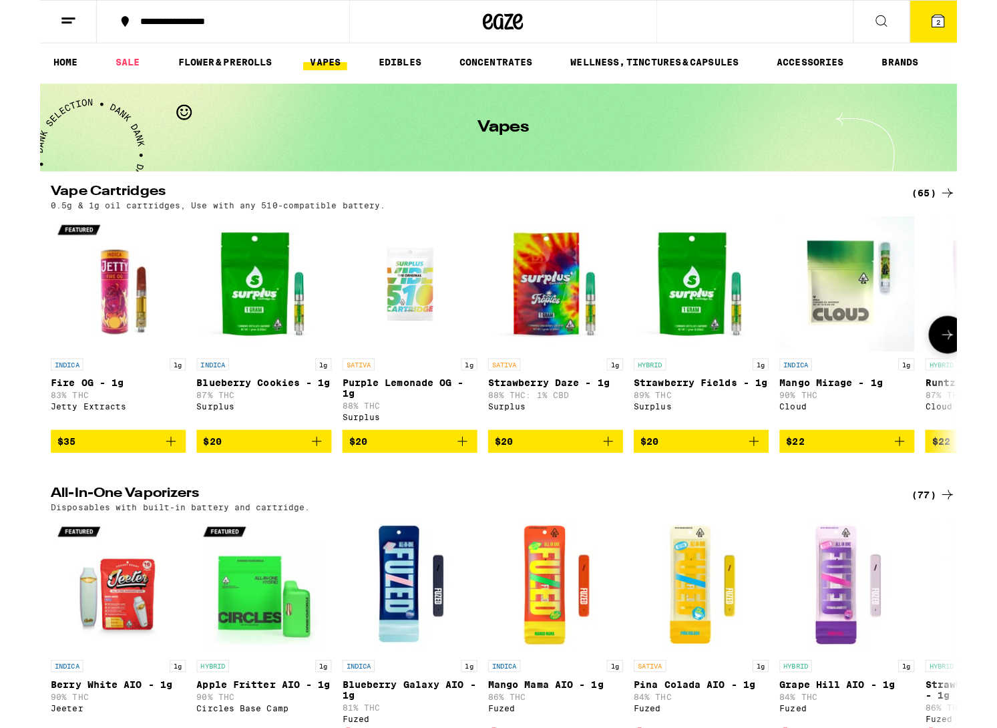
scroll to position [6, 0]
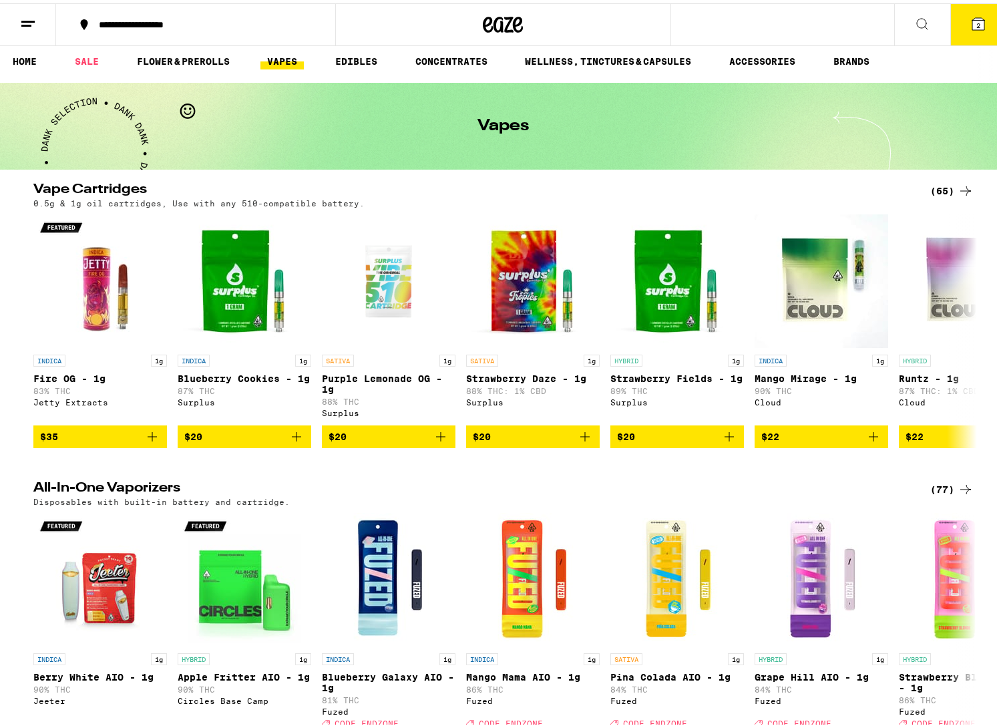
click at [427, 202] on div "0.5g & 1g oil cartridges, Use with any 510-compatible battery." at bounding box center [503, 200] width 941 height 9
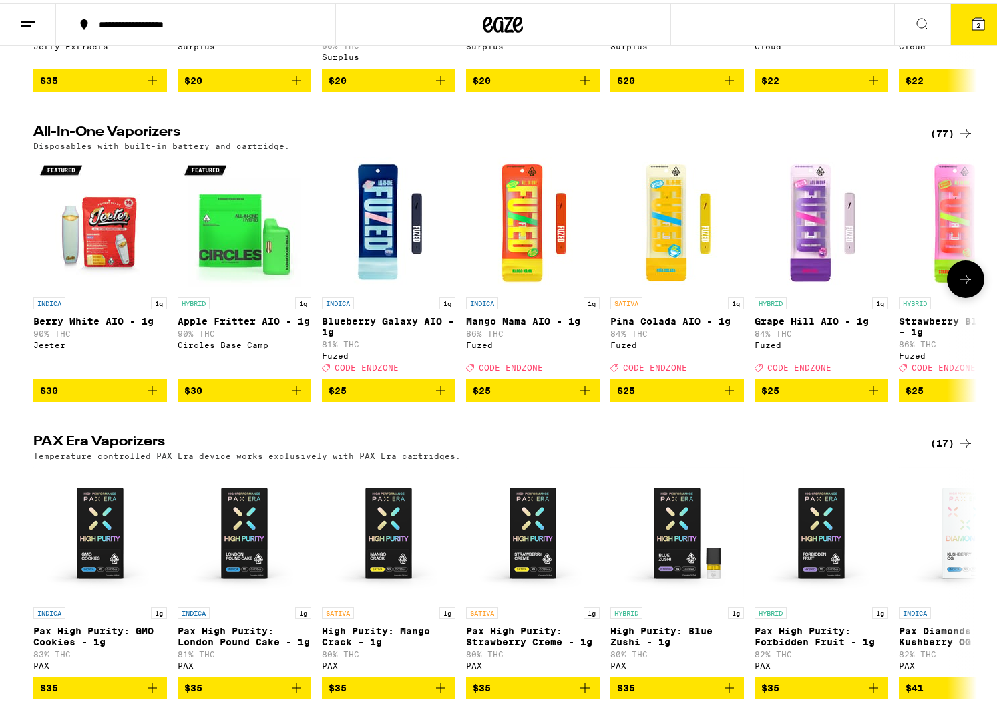
scroll to position [237, 0]
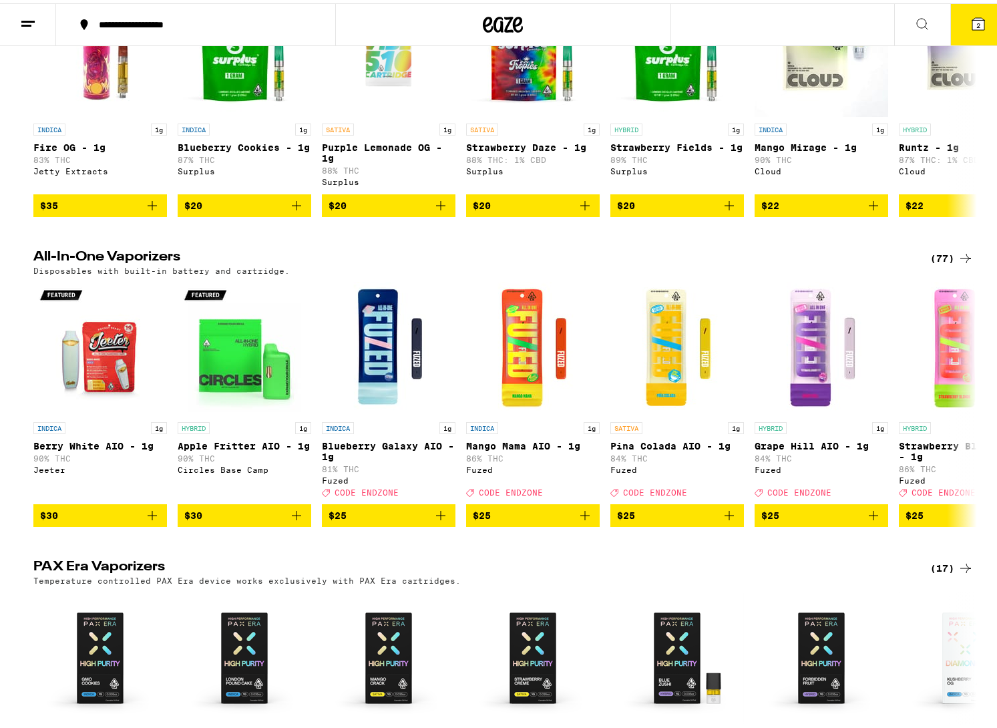
click at [917, 263] on div "(77)" at bounding box center [952, 255] width 43 height 16
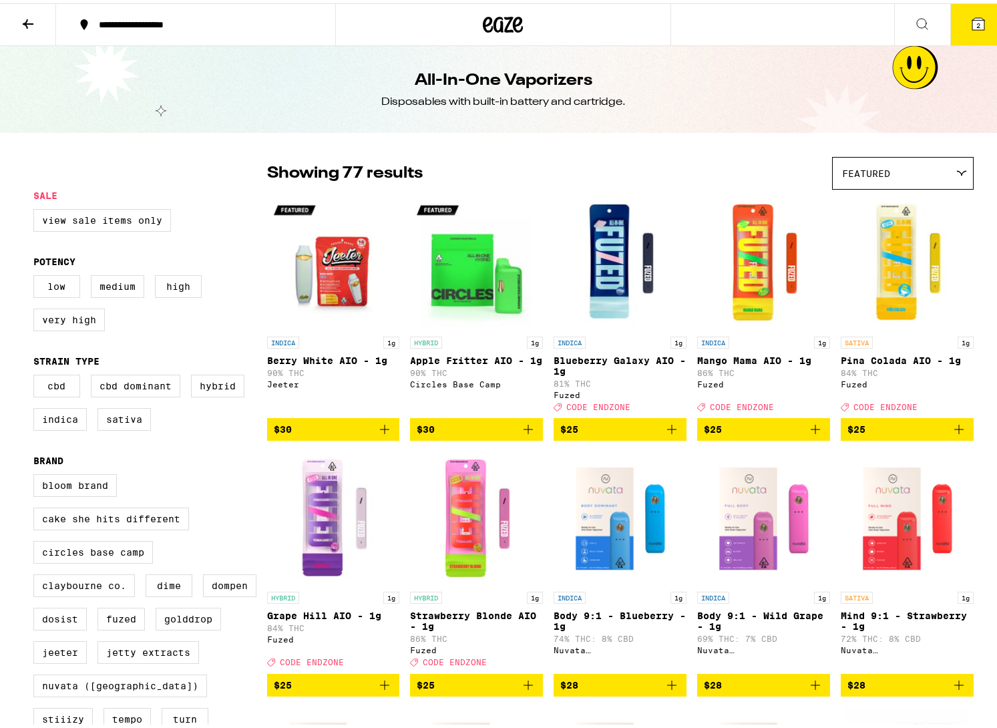
click at [917, 32] on button "2" at bounding box center [979, 21] width 56 height 41
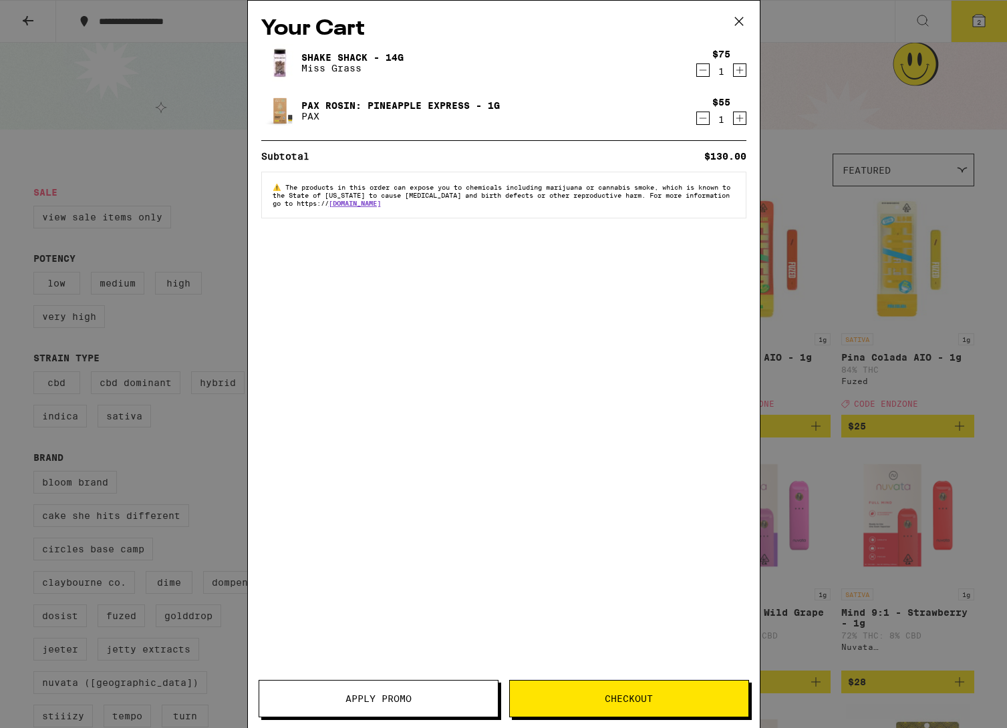
click at [738, 27] on icon at bounding box center [739, 21] width 20 height 20
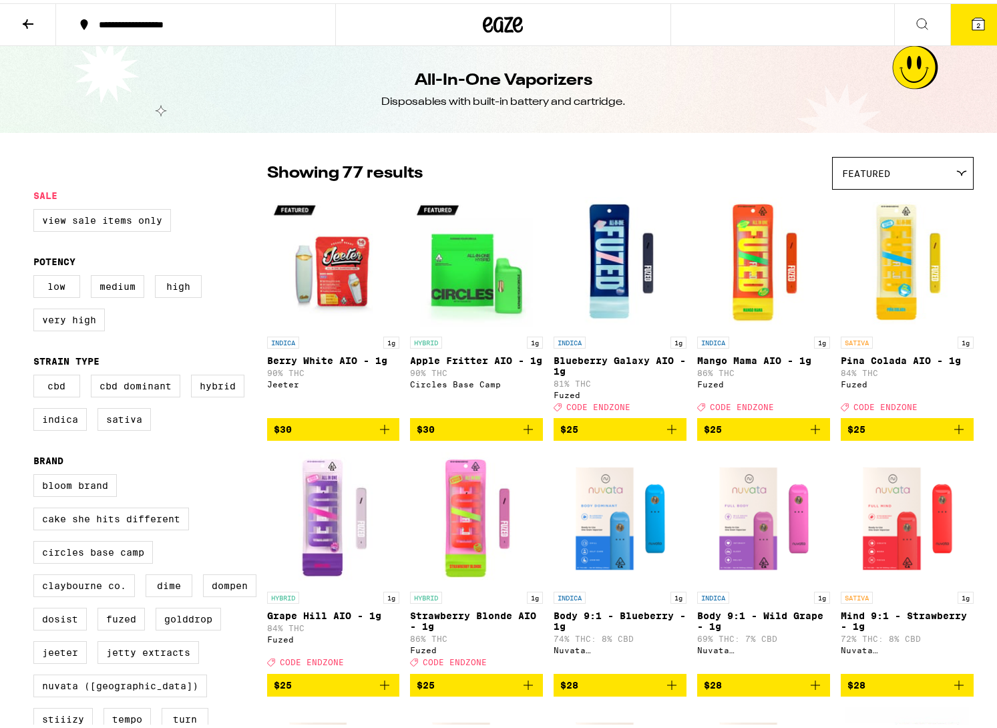
click at [15, 25] on button at bounding box center [28, 22] width 56 height 42
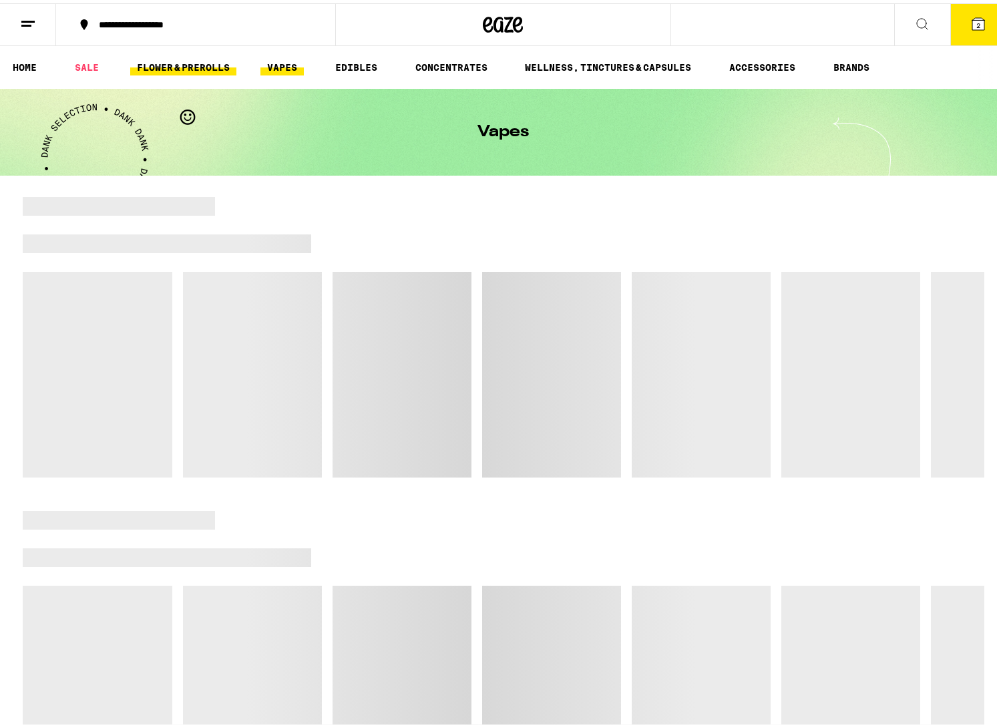
click at [219, 61] on link "FLOWER & PREROLLS" at bounding box center [183, 64] width 106 height 16
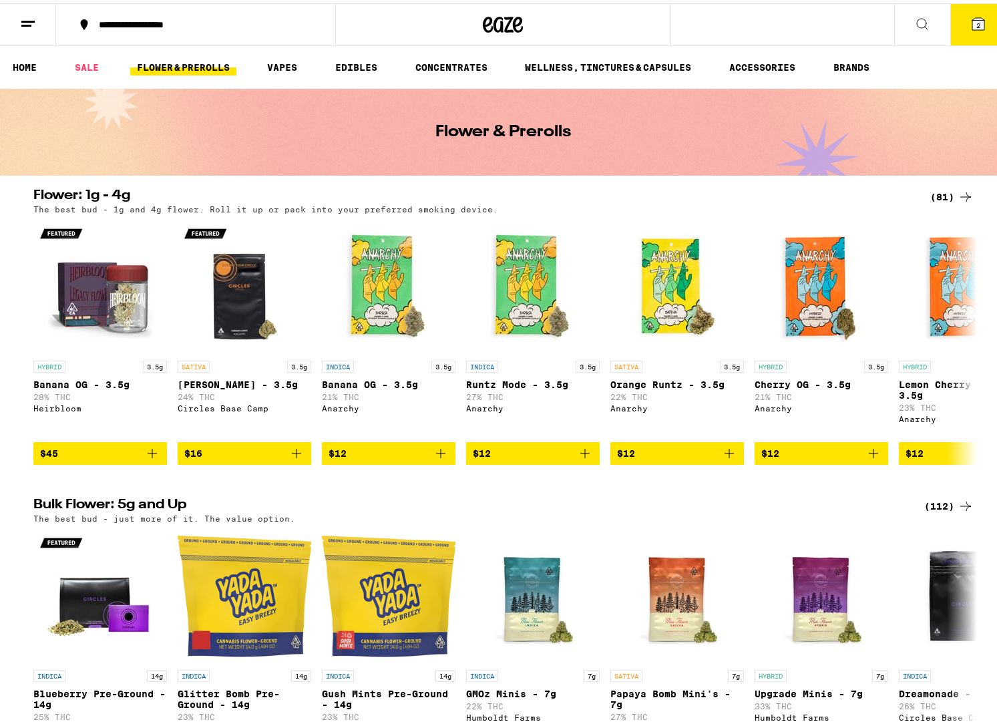
click at [917, 192] on div "(81)" at bounding box center [952, 194] width 43 height 16
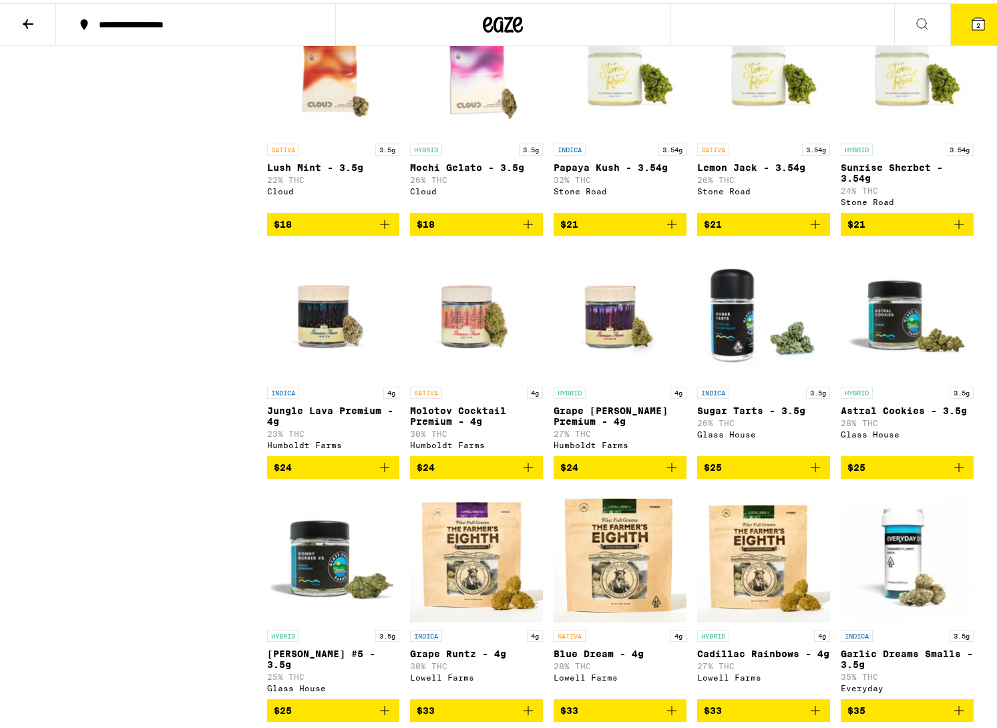
scroll to position [929, 0]
